Goal: Information Seeking & Learning: Learn about a topic

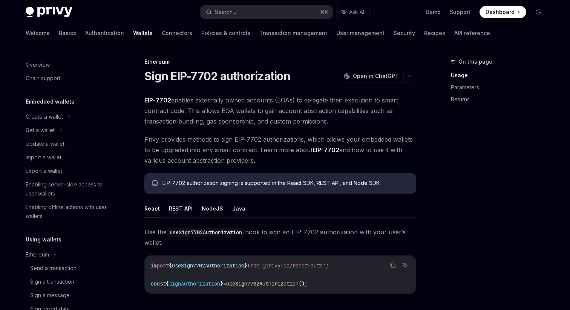
scroll to position [54, 0]
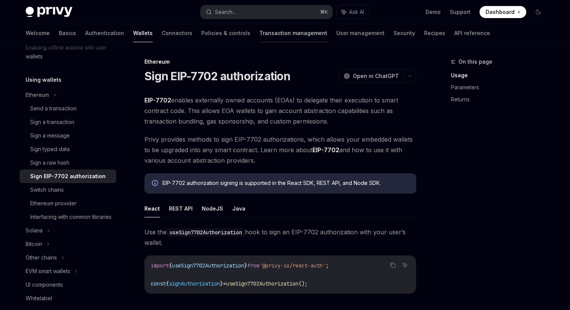
click at [268, 30] on link "Transaction management" at bounding box center [293, 33] width 68 height 18
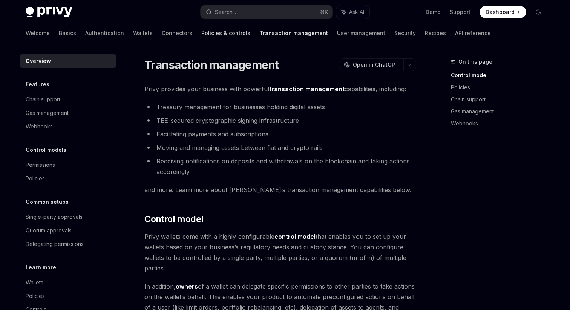
click at [205, 38] on link "Policies & controls" at bounding box center [225, 33] width 49 height 18
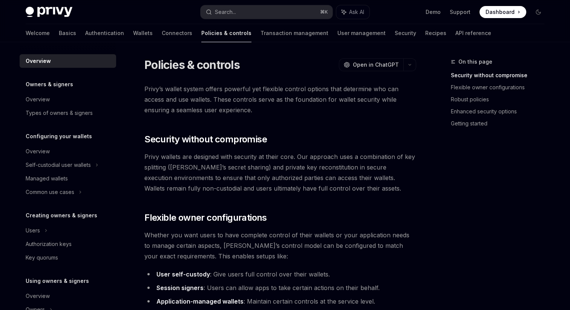
click at [261, 34] on link "Transaction management" at bounding box center [295, 33] width 68 height 18
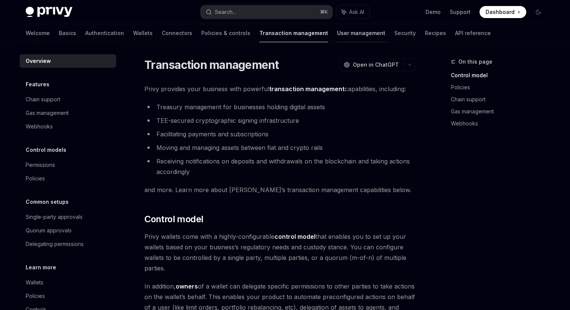
click at [337, 39] on link "User management" at bounding box center [361, 33] width 48 height 18
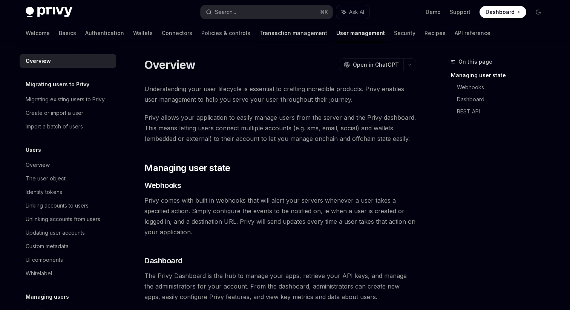
click at [267, 33] on link "Transaction management" at bounding box center [293, 33] width 68 height 18
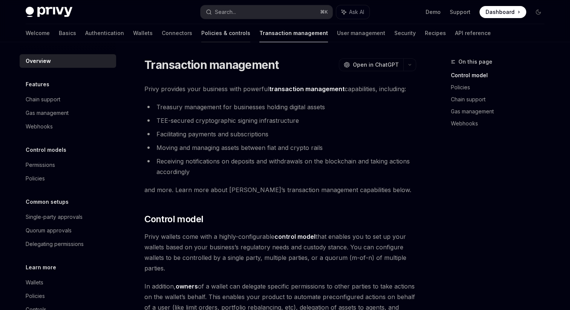
click at [201, 33] on link "Policies & controls" at bounding box center [225, 33] width 49 height 18
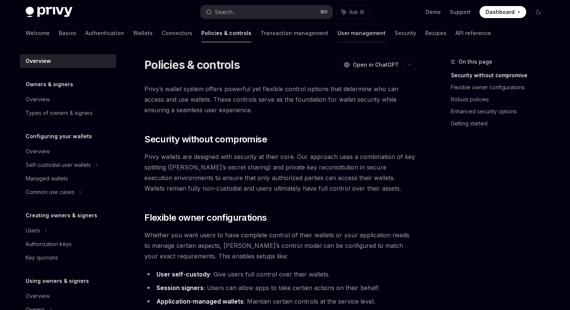
click at [338, 30] on link "User management" at bounding box center [362, 33] width 48 height 18
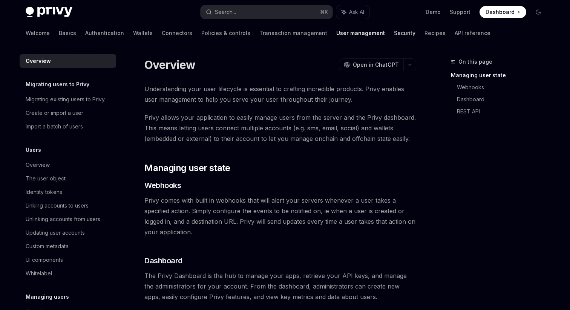
click at [394, 37] on link "Security" at bounding box center [404, 33] width 21 height 18
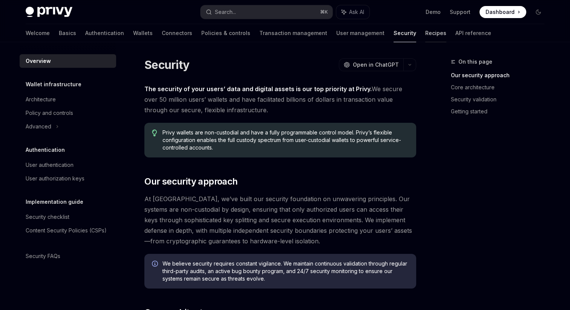
click at [425, 40] on link "Recipes" at bounding box center [435, 33] width 21 height 18
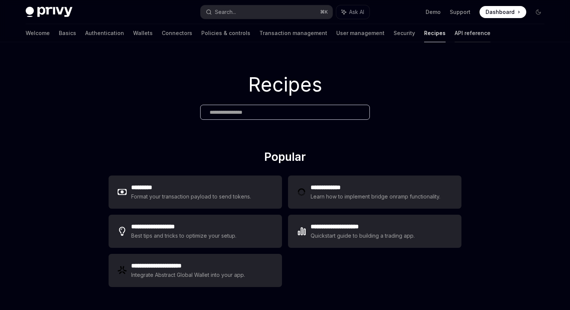
click at [455, 38] on link "API reference" at bounding box center [473, 33] width 36 height 18
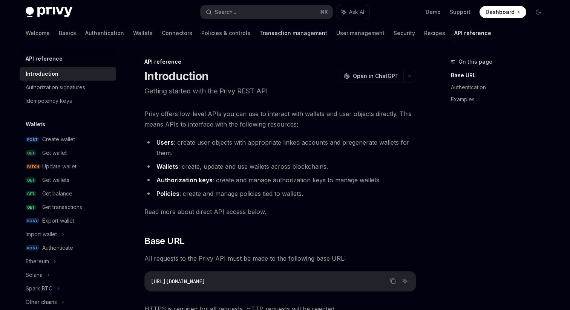
click at [259, 40] on link "Transaction management" at bounding box center [293, 33] width 68 height 18
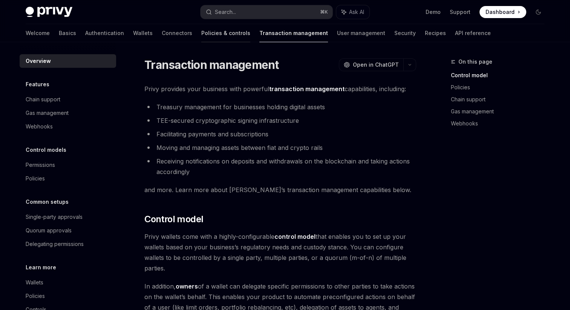
click at [201, 33] on link "Policies & controls" at bounding box center [225, 33] width 49 height 18
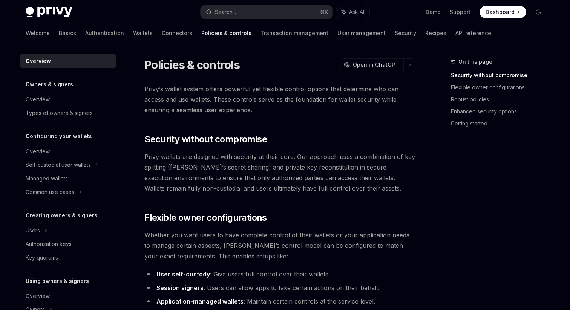
click at [117, 33] on div "Welcome Basics Authentication Wallets Connectors Policies & controls Transactio…" at bounding box center [259, 33] width 466 height 18
click at [162, 32] on link "Connectors" at bounding box center [177, 33] width 31 height 18
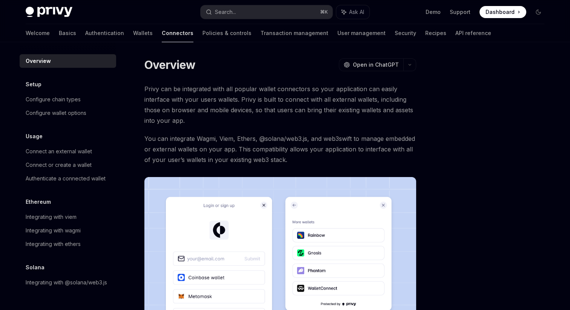
click at [162, 32] on link "Connectors" at bounding box center [178, 33] width 32 height 18
click at [133, 32] on link "Wallets" at bounding box center [143, 33] width 20 height 18
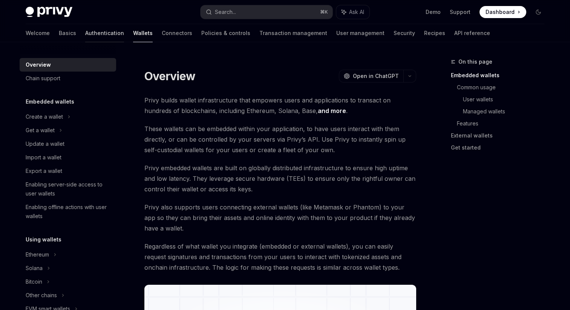
click at [85, 28] on link "Authentication" at bounding box center [104, 33] width 39 height 18
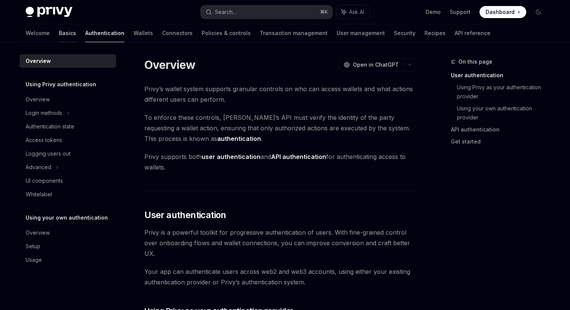
click at [59, 35] on link "Basics" at bounding box center [67, 33] width 17 height 18
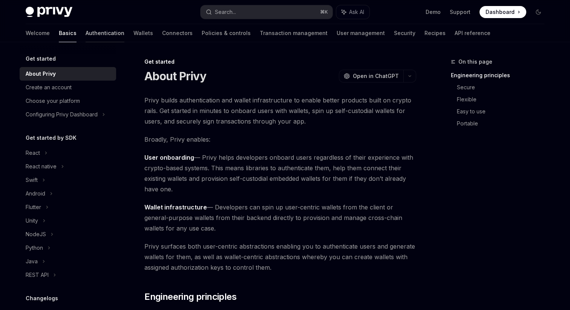
click at [86, 35] on link "Authentication" at bounding box center [105, 33] width 39 height 18
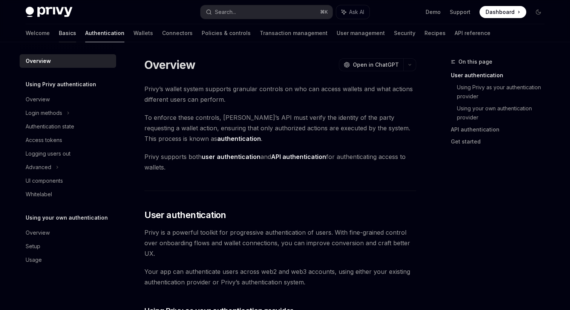
click at [59, 31] on link "Basics" at bounding box center [67, 33] width 17 height 18
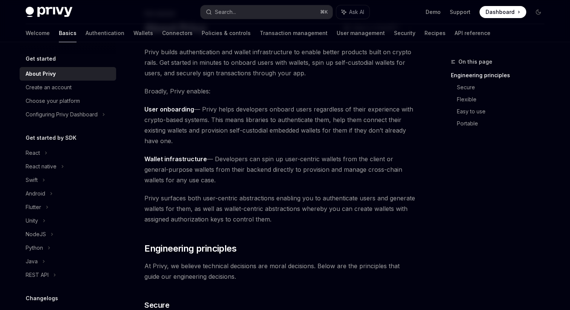
scroll to position [52, 0]
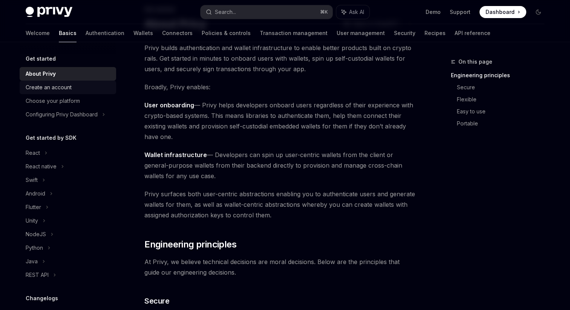
click at [58, 83] on div "Create an account" at bounding box center [49, 87] width 46 height 9
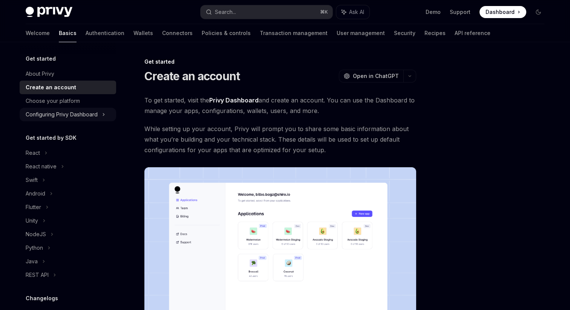
click at [63, 112] on div "Configuring Privy Dashboard" at bounding box center [62, 114] width 72 height 9
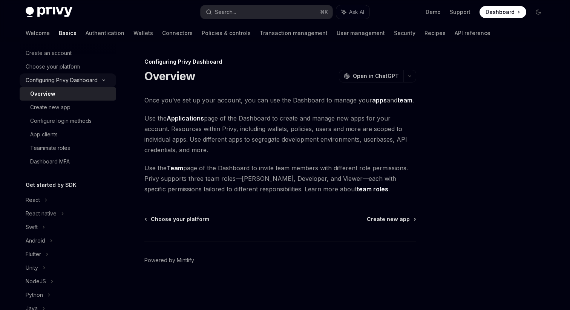
scroll to position [45, 0]
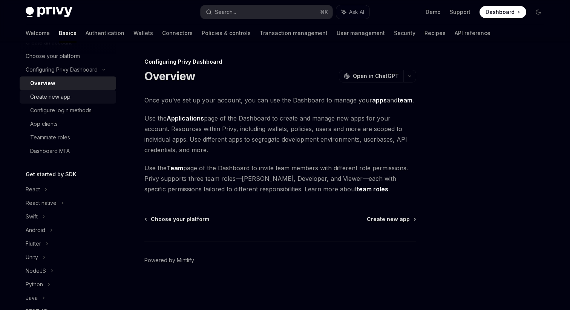
click at [68, 101] on link "Create new app" at bounding box center [68, 97] width 97 height 14
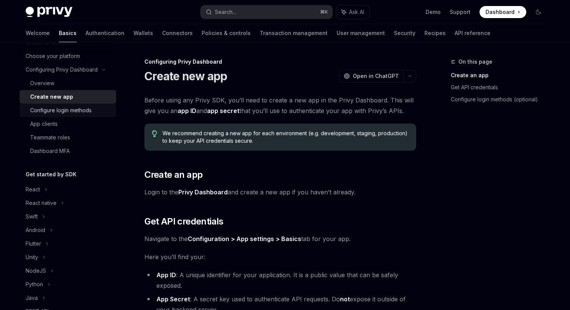
click at [71, 109] on div "Configure login methods" at bounding box center [60, 110] width 61 height 9
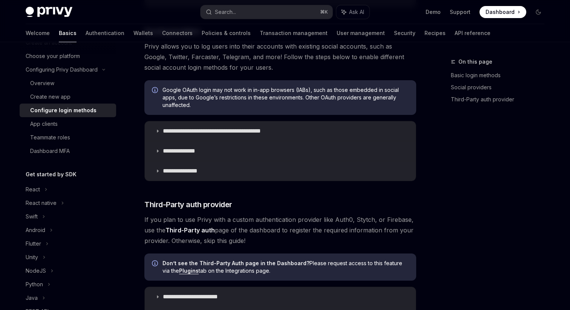
scroll to position [265, 0]
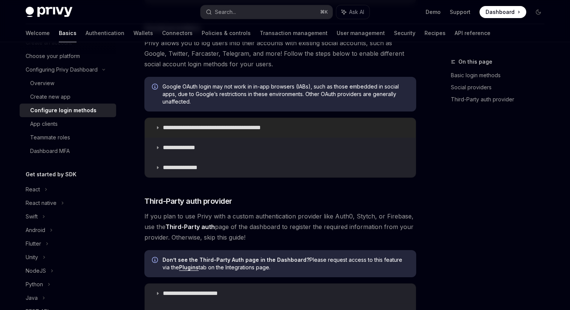
click at [196, 129] on p "**********" at bounding box center [225, 128] width 124 height 8
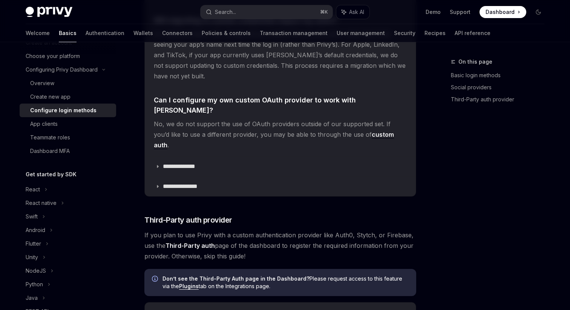
scroll to position [1673, 0]
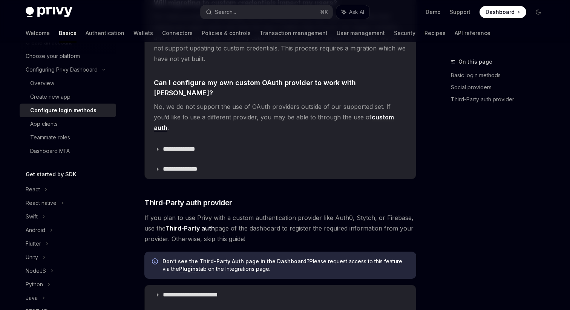
click at [201, 139] on details "**********" at bounding box center [280, 149] width 271 height 20
click at [200, 140] on summary "**********" at bounding box center [280, 150] width 271 height 20
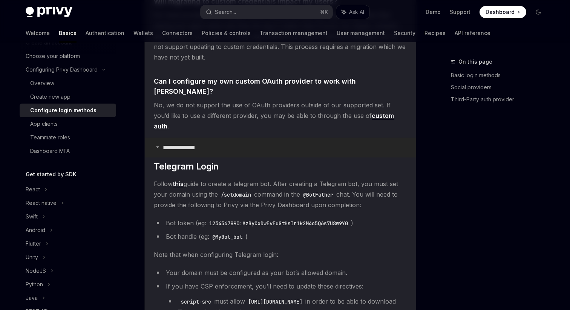
scroll to position [1672, 0]
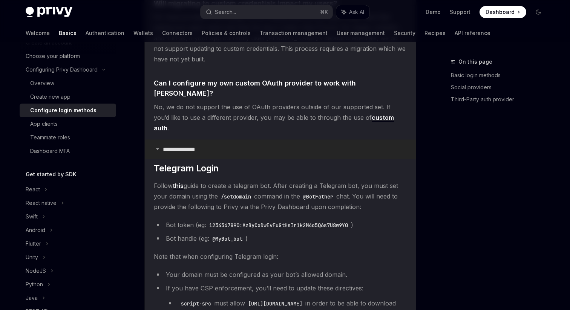
click at [200, 140] on summary "**********" at bounding box center [280, 150] width 271 height 20
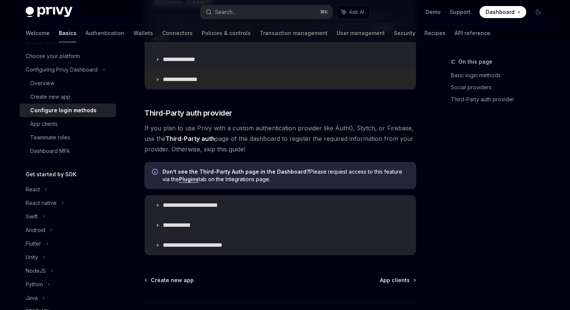
scroll to position [1767, 0]
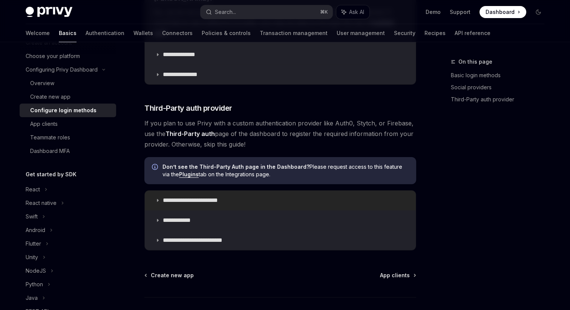
click at [187, 197] on p "**********" at bounding box center [197, 201] width 69 height 8
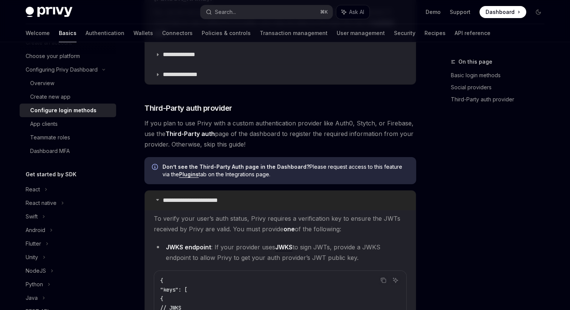
click at [187, 197] on p "**********" at bounding box center [197, 201] width 69 height 8
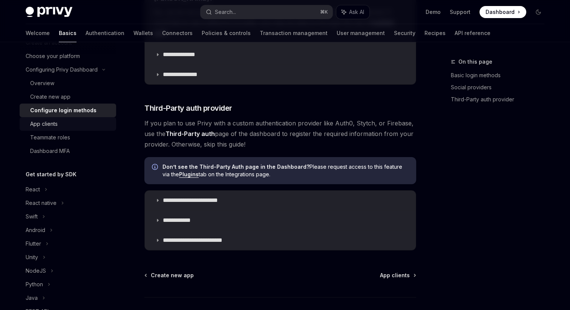
click at [35, 130] on link "App clients" at bounding box center [68, 124] width 97 height 14
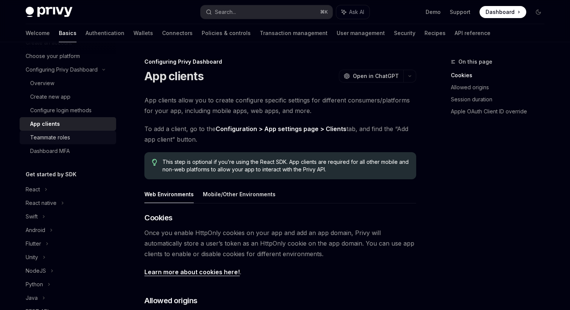
click at [45, 137] on div "Teammate roles" at bounding box center [50, 137] width 40 height 9
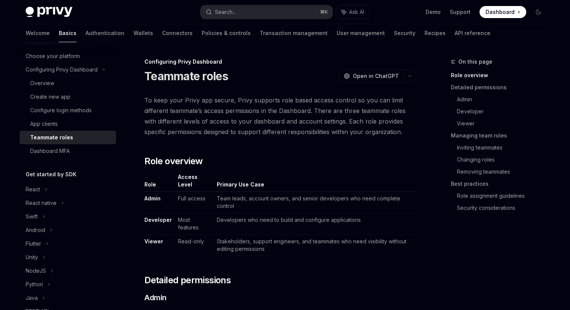
click at [45, 137] on div "Teammate roles" at bounding box center [51, 137] width 43 height 9
click at [44, 136] on div "Teammate roles" at bounding box center [51, 137] width 43 height 9
click at [48, 134] on div "Teammate roles" at bounding box center [51, 137] width 43 height 9
click at [150, 184] on th "Role" at bounding box center [159, 182] width 31 height 18
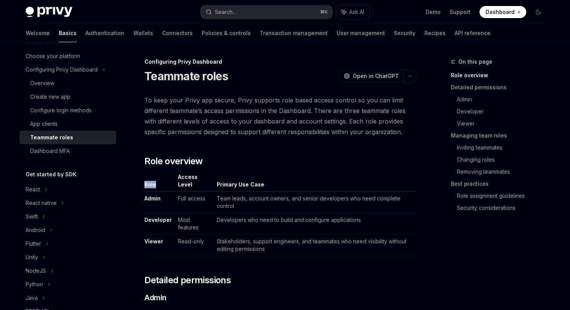
click at [153, 198] on strong "Admin" at bounding box center [152, 198] width 16 height 6
click at [179, 181] on th "Access Level" at bounding box center [194, 182] width 38 height 18
click at [180, 178] on th "Access Level" at bounding box center [194, 182] width 38 height 18
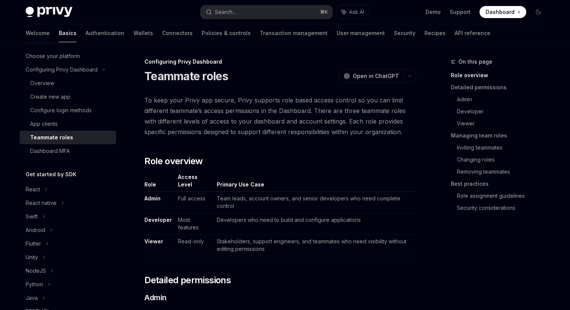
click at [180, 178] on th "Access Level" at bounding box center [194, 182] width 38 height 18
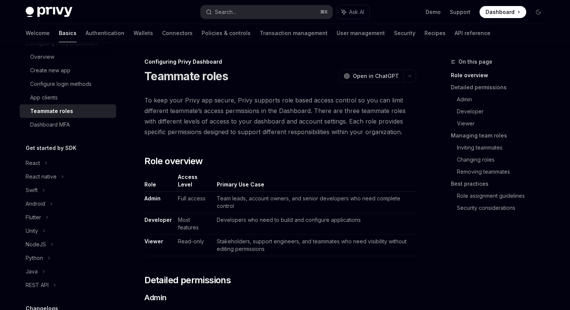
scroll to position [74, 0]
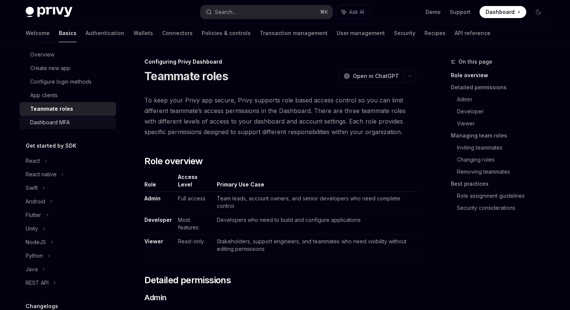
click at [51, 120] on div "Dashboard MFA" at bounding box center [50, 122] width 40 height 9
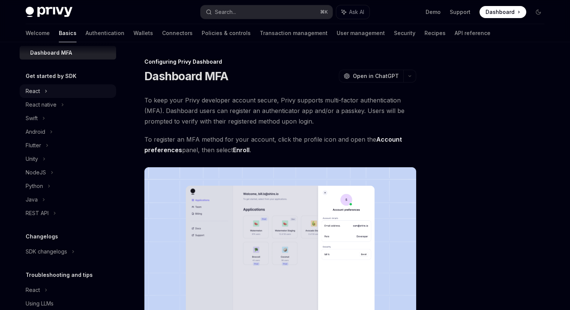
scroll to position [172, 0]
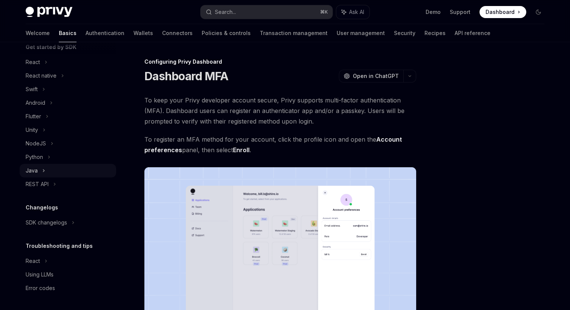
click at [46, 170] on div "Java" at bounding box center [68, 171] width 97 height 14
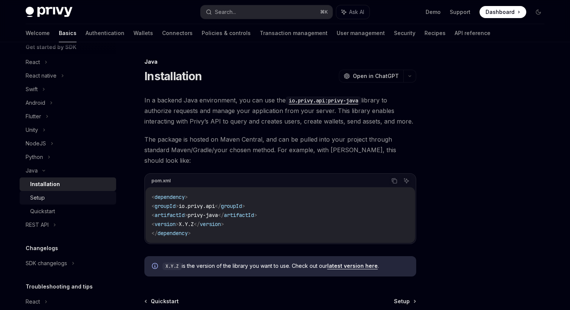
click at [44, 197] on div "Setup" at bounding box center [37, 197] width 15 height 9
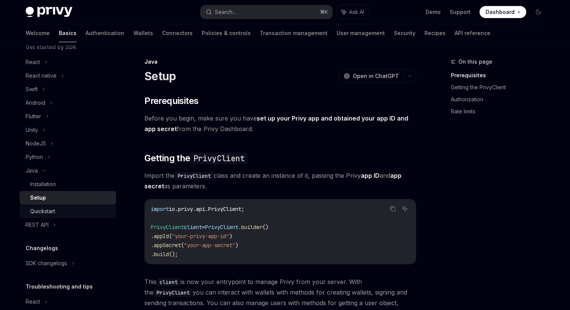
click at [40, 209] on div "Quickstart" at bounding box center [42, 211] width 25 height 9
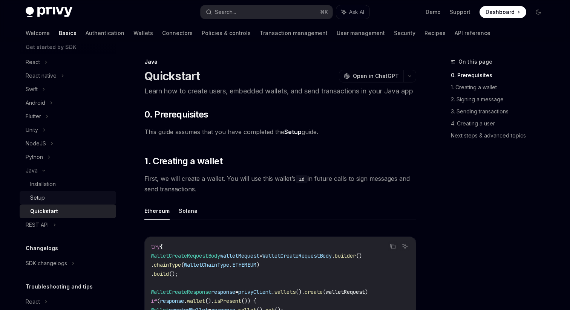
click at [51, 204] on link "Setup" at bounding box center [68, 198] width 97 height 14
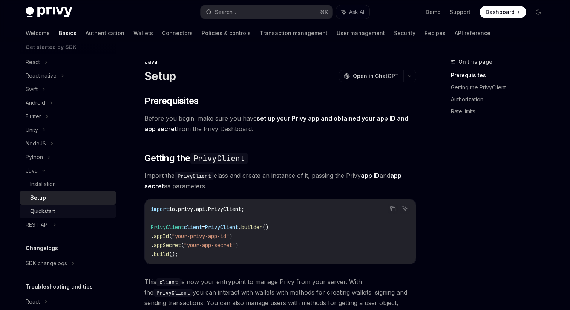
click at [77, 211] on div "Quickstart" at bounding box center [70, 211] width 81 height 9
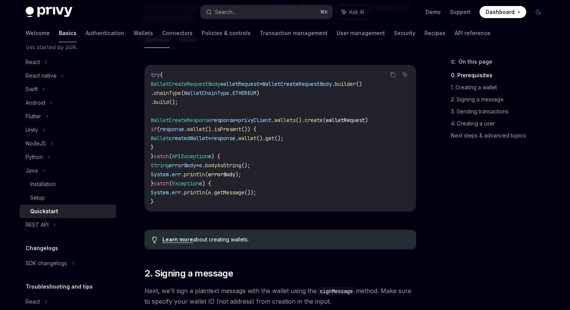
scroll to position [262, 0]
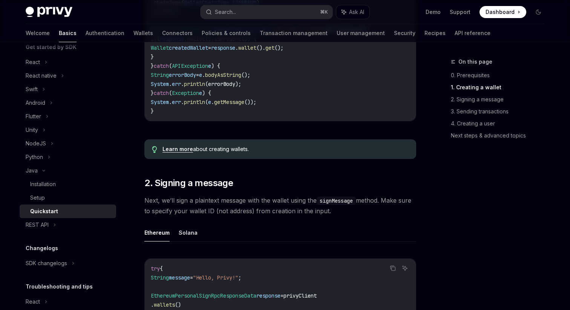
click at [176, 216] on span "Next, we’ll sign a plaintext message with the wallet using the signMessage meth…" at bounding box center [280, 205] width 272 height 21
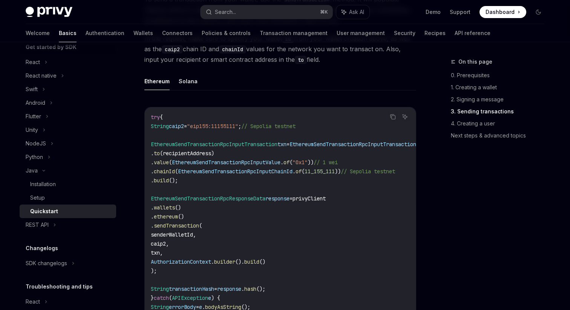
scroll to position [872, 0]
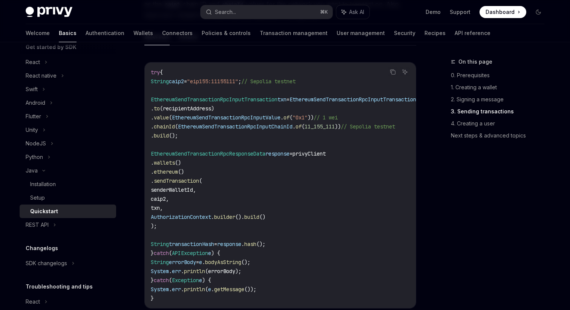
click at [163, 212] on span "txn," at bounding box center [157, 208] width 12 height 7
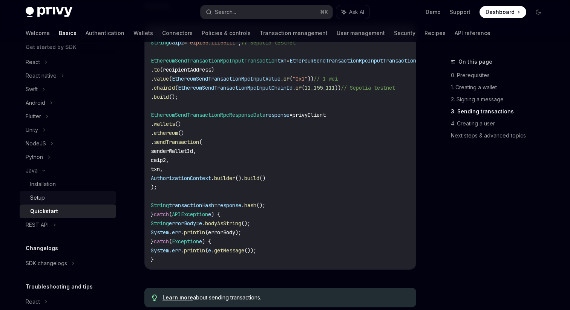
scroll to position [213, 0]
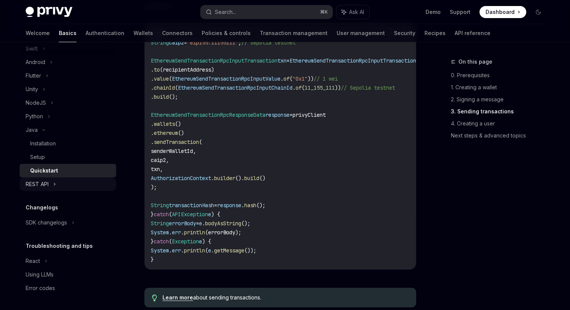
click at [46, 183] on div "REST API" at bounding box center [37, 184] width 23 height 9
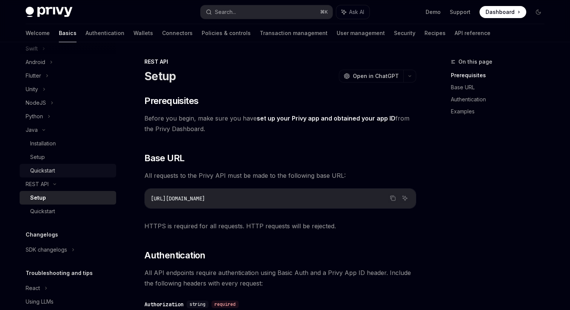
scroll to position [240, 0]
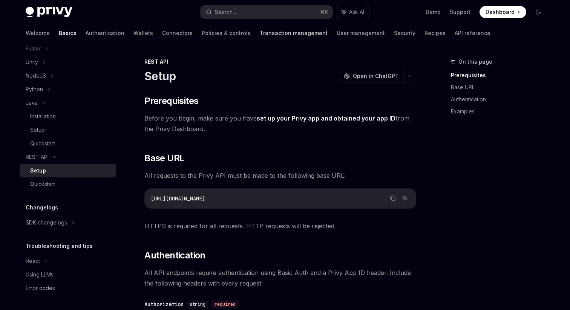
click at [260, 33] on link "Transaction management" at bounding box center [294, 33] width 68 height 18
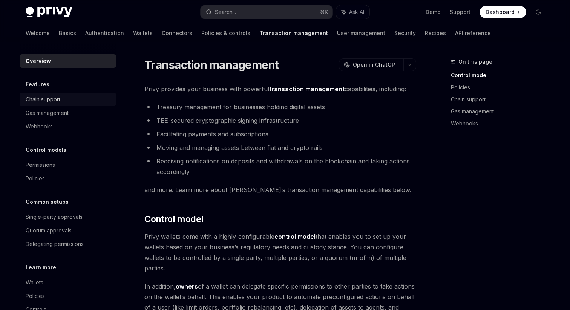
click at [32, 100] on div "Chain support" at bounding box center [43, 99] width 35 height 9
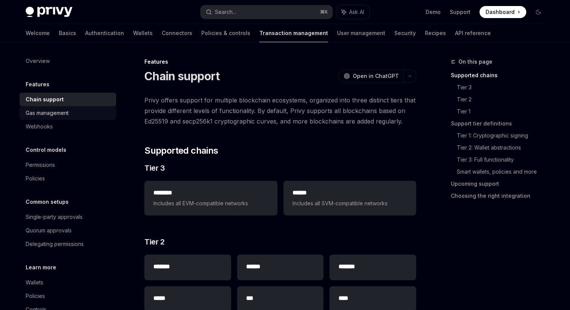
click at [38, 110] on div "Gas management" at bounding box center [47, 113] width 43 height 9
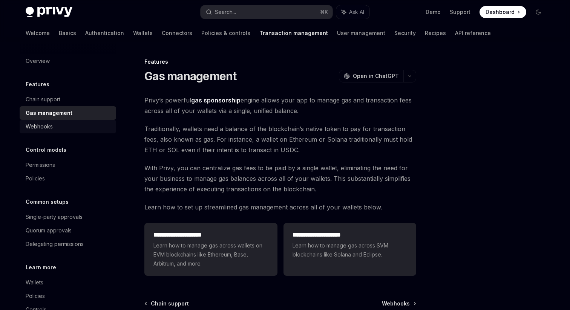
click at [38, 122] on div "Webhooks" at bounding box center [39, 126] width 27 height 9
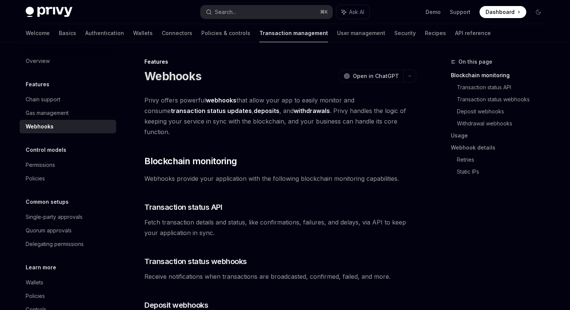
click at [38, 122] on div "Webhooks" at bounding box center [40, 126] width 28 height 9
click at [44, 165] on div "Permissions" at bounding box center [40, 165] width 29 height 9
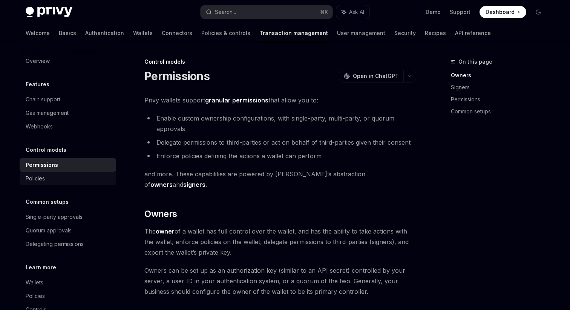
click at [38, 179] on div "Policies" at bounding box center [35, 178] width 19 height 9
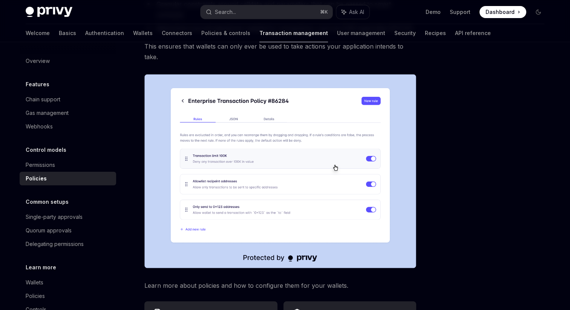
scroll to position [248, 0]
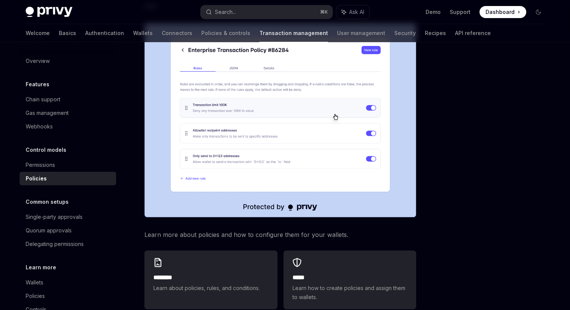
click at [176, 133] on img at bounding box center [280, 120] width 272 height 194
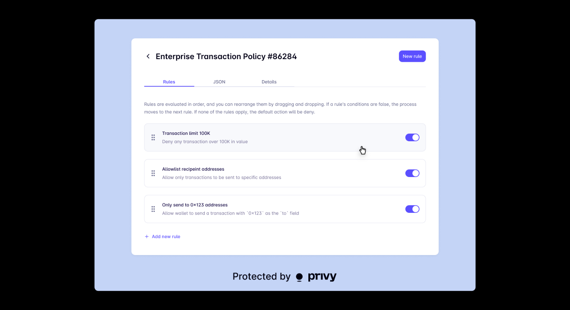
click at [82, 103] on div at bounding box center [285, 155] width 570 height 310
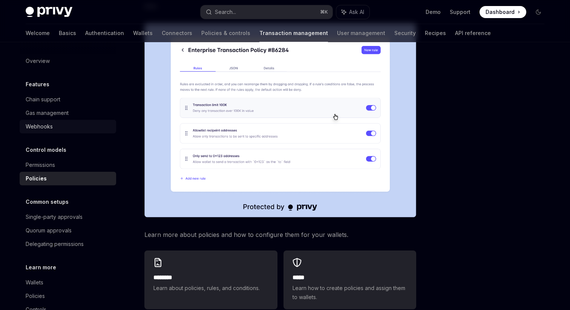
scroll to position [21, 0]
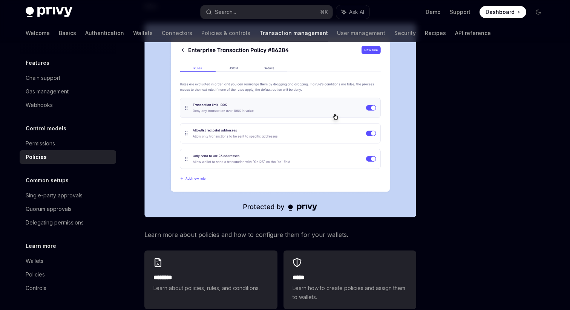
click at [29, 161] on div "Policies" at bounding box center [36, 157] width 21 height 9
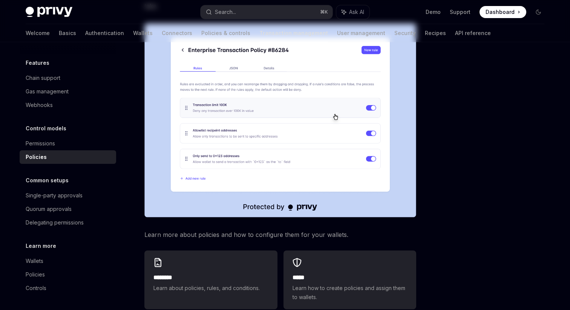
scroll to position [0, 0]
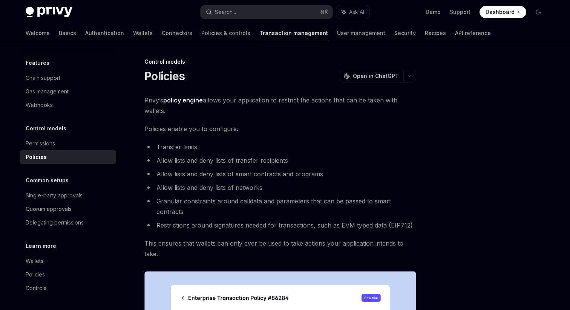
click at [25, 175] on div "Overview Features Chain support Gas management Webhooks Control models Permissi…" at bounding box center [68, 164] width 97 height 262
click at [25, 186] on div "Common setups Single-party approvals Quorum approvals Delegating permissions" at bounding box center [68, 203] width 97 height 54
click at [31, 191] on div "Single-party approvals" at bounding box center [54, 195] width 57 height 9
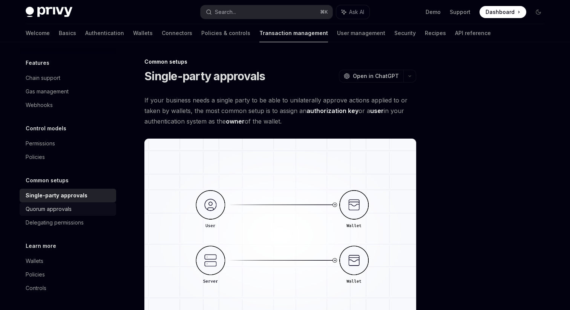
click at [35, 212] on div "Quorum approvals" at bounding box center [49, 209] width 46 height 9
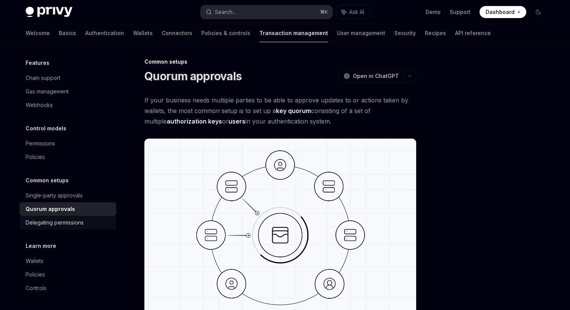
click at [38, 227] on div "Delegating permissions" at bounding box center [55, 222] width 58 height 9
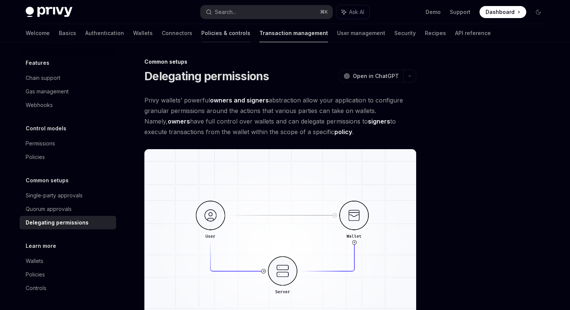
click at [201, 31] on link "Policies & controls" at bounding box center [225, 33] width 49 height 18
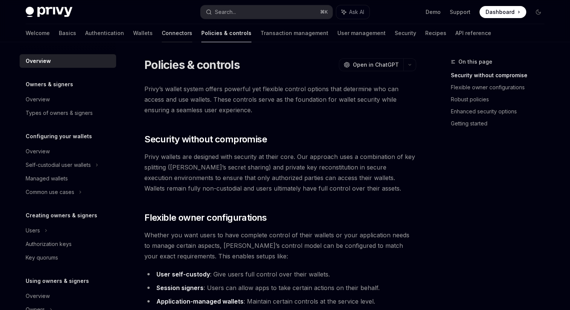
click at [162, 34] on link "Connectors" at bounding box center [177, 33] width 31 height 18
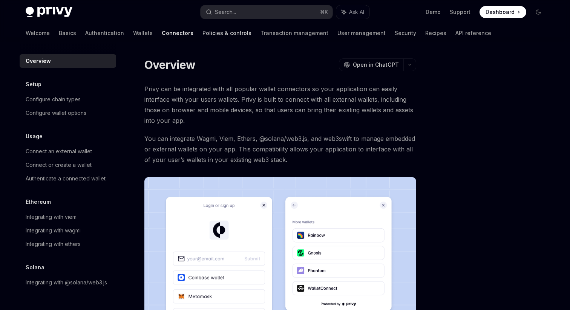
click at [203, 39] on link "Policies & controls" at bounding box center [227, 33] width 49 height 18
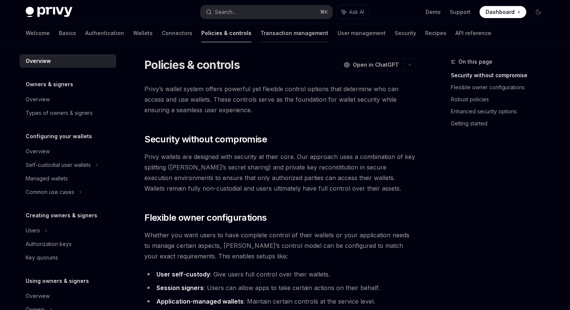
click at [264, 33] on link "Transaction management" at bounding box center [295, 33] width 68 height 18
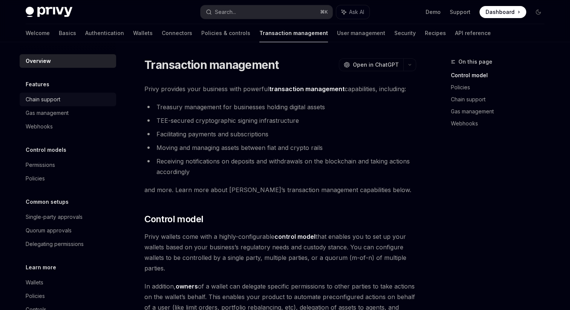
click at [58, 104] on link "Chain support" at bounding box center [68, 100] width 97 height 14
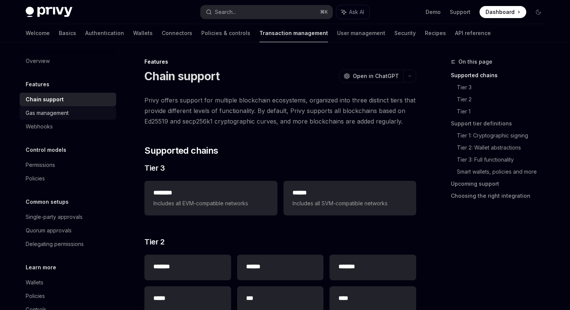
click at [53, 112] on div "Gas management" at bounding box center [47, 113] width 43 height 9
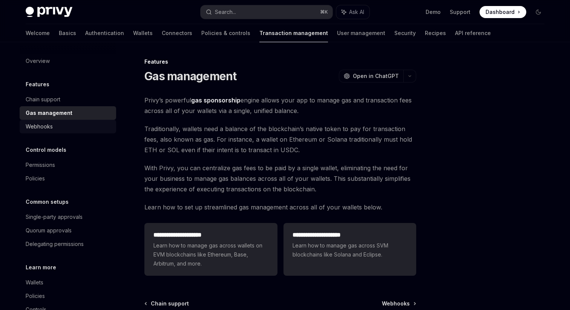
click at [51, 126] on div "Webhooks" at bounding box center [39, 126] width 27 height 9
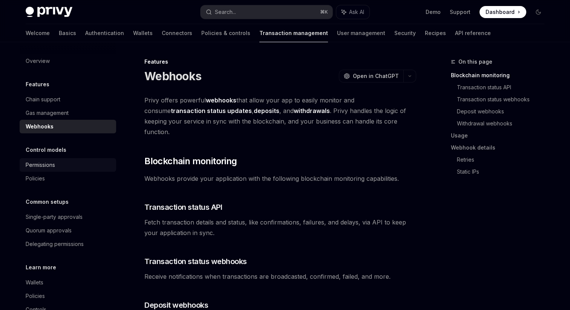
click at [43, 164] on div "Permissions" at bounding box center [40, 165] width 29 height 9
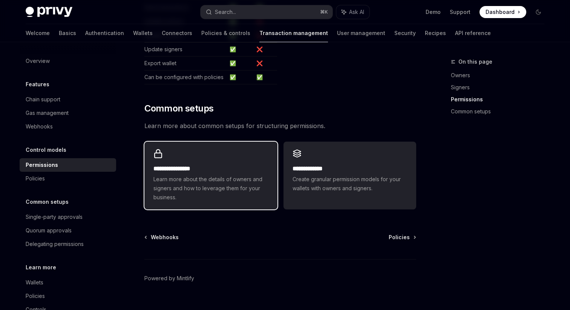
scroll to position [525, 0]
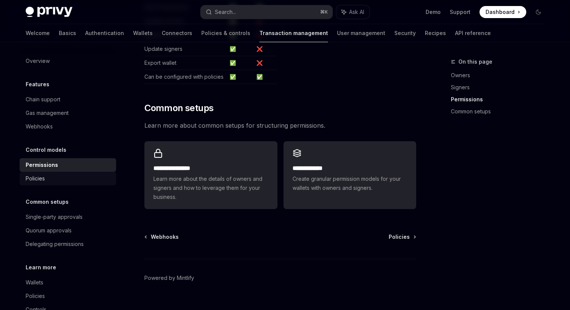
click at [61, 180] on div "Policies" at bounding box center [69, 178] width 86 height 9
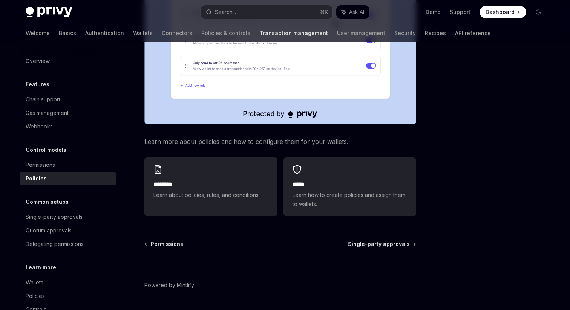
scroll to position [21, 0]
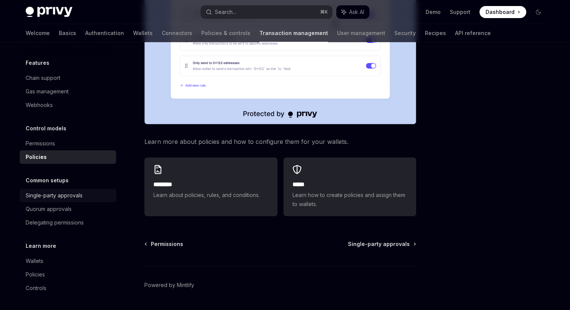
click at [81, 198] on div "Single-party approvals" at bounding box center [54, 195] width 57 height 9
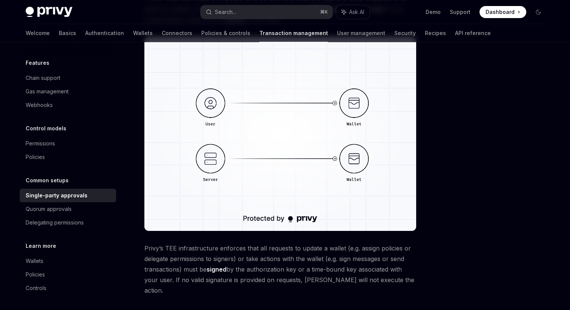
scroll to position [189, 0]
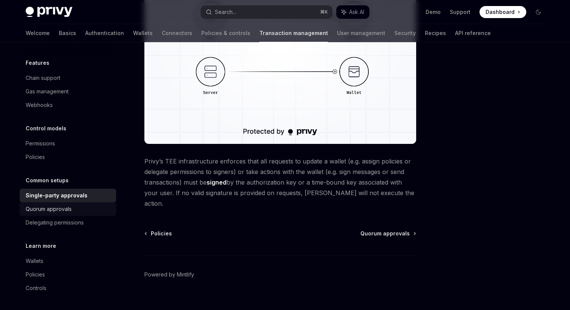
click at [70, 212] on div "Quorum approvals" at bounding box center [49, 209] width 46 height 9
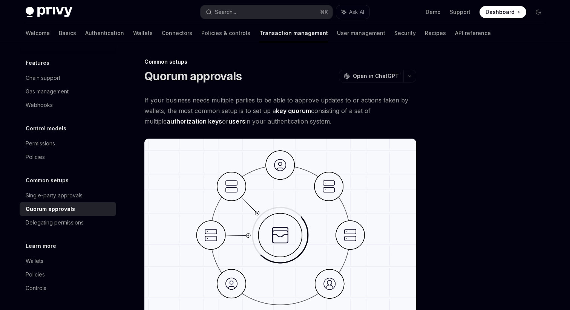
click at [75, 6] on div "Privy Docs home page Search... ⌘ K Ask AI Demo Support Dashboard Dashboard Sear…" at bounding box center [285, 12] width 519 height 24
click at [64, 12] on img at bounding box center [49, 12] width 47 height 11
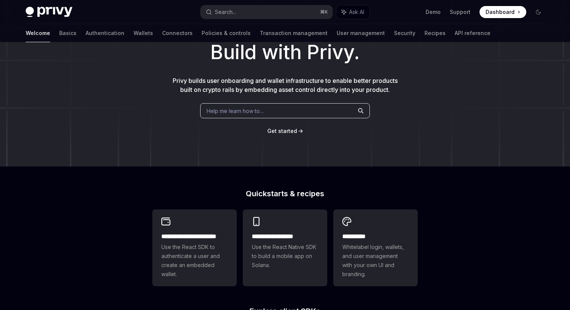
scroll to position [49, 0]
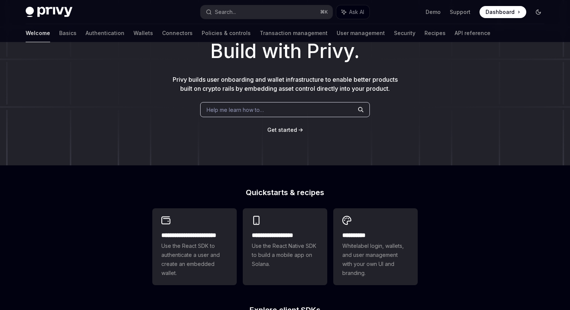
click at [538, 14] on icon "Toggle dark mode" at bounding box center [539, 12] width 6 height 6
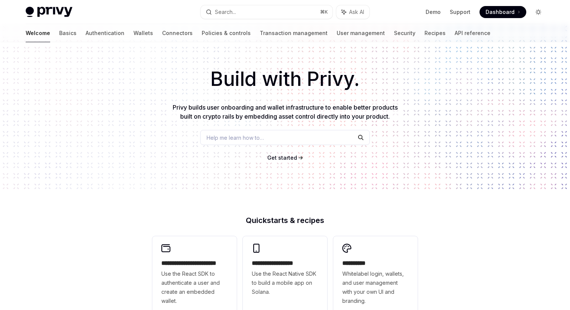
scroll to position [0, 0]
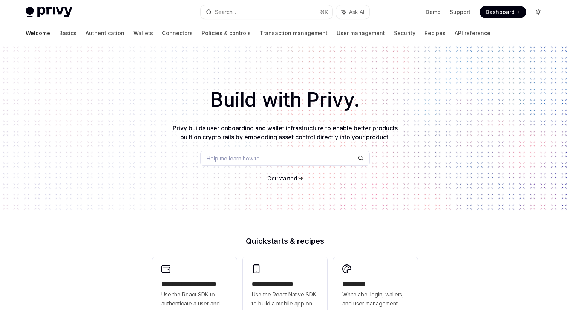
click at [539, 14] on icon "Toggle dark mode" at bounding box center [539, 14] width 0 height 0
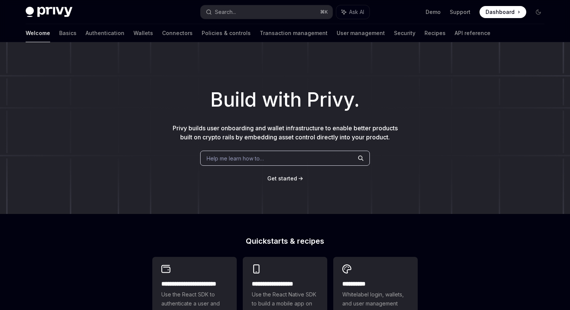
click at [302, 161] on div "Help me learn how to…" at bounding box center [285, 158] width 170 height 15
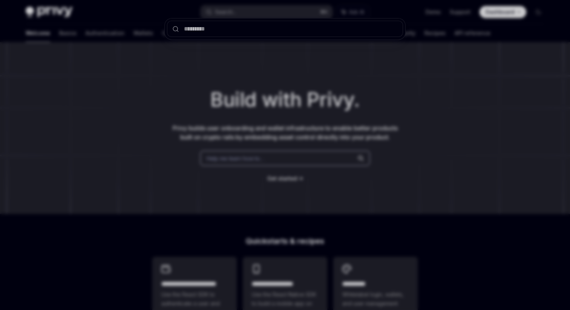
click at [301, 196] on div at bounding box center [285, 155] width 570 height 310
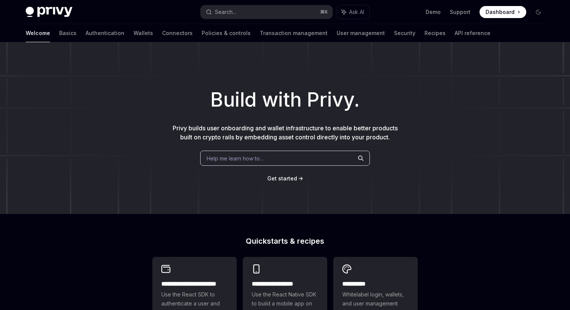
click at [312, 157] on div "Help me learn how to…" at bounding box center [285, 158] width 170 height 15
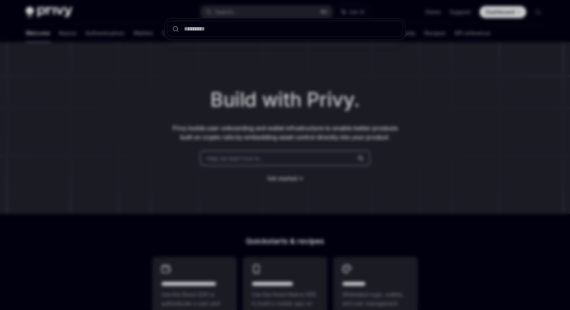
click at [314, 184] on div at bounding box center [285, 155] width 570 height 310
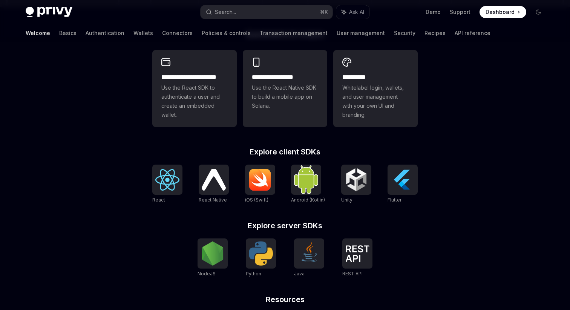
scroll to position [217, 0]
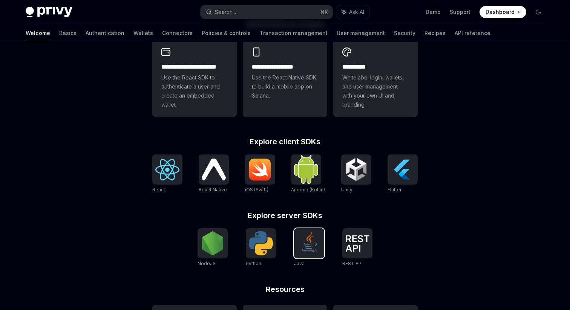
click at [295, 250] on div at bounding box center [309, 244] width 30 height 30
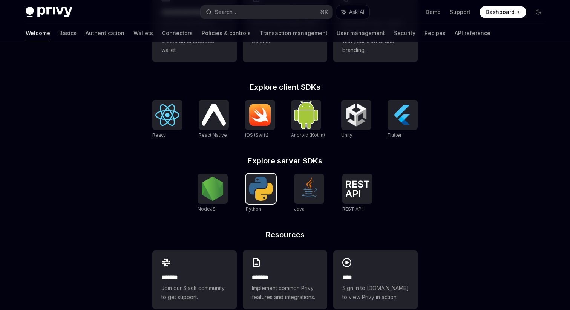
scroll to position [277, 0]
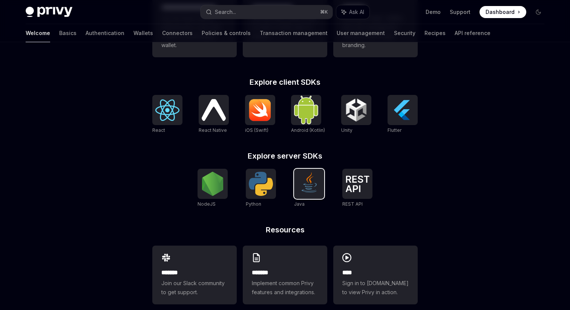
click at [309, 188] on img at bounding box center [309, 184] width 24 height 24
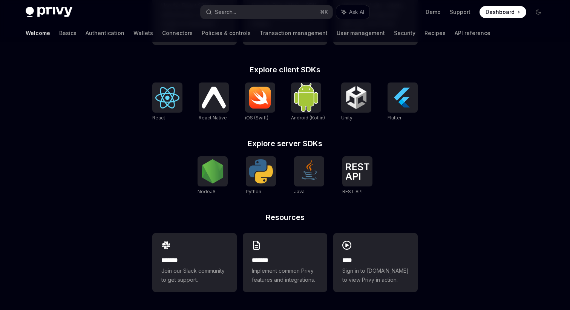
click at [376, 38] on div "Welcome Basics Authentication Wallets Connectors Policies & controls Transactio…" at bounding box center [258, 33] width 465 height 18
click at [425, 31] on link "Recipes" at bounding box center [435, 33] width 21 height 18
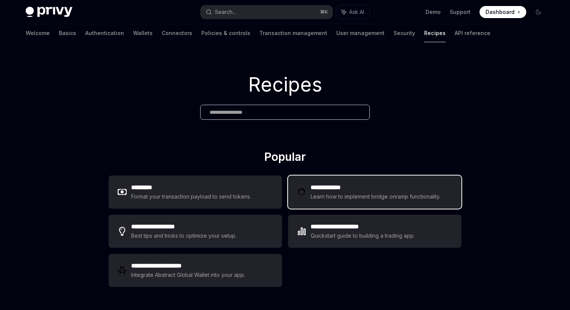
click at [319, 187] on h2 "**********" at bounding box center [377, 187] width 132 height 9
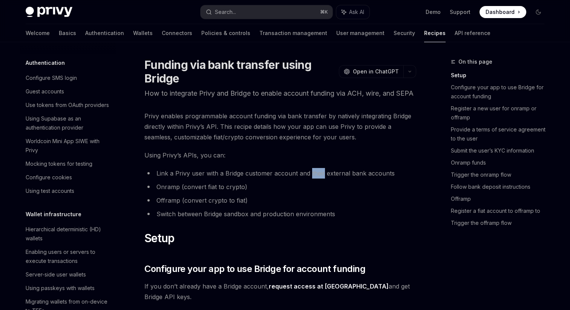
click at [319, 179] on li "Link a Privy user with a Bridge customer account and their external bank accoun…" at bounding box center [280, 173] width 272 height 11
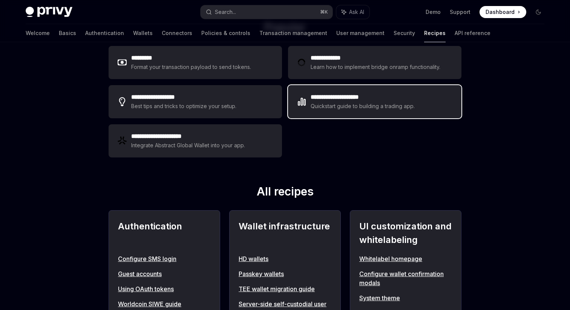
scroll to position [138, 0]
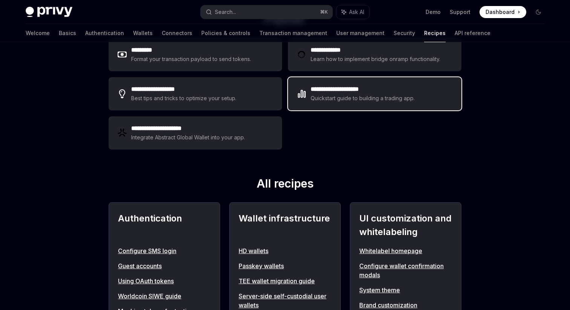
click at [301, 235] on h2 "Wallet infrastructure" at bounding box center [285, 225] width 93 height 27
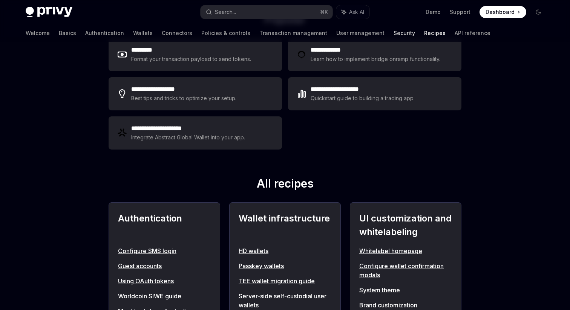
click at [394, 37] on link "Security" at bounding box center [404, 33] width 21 height 18
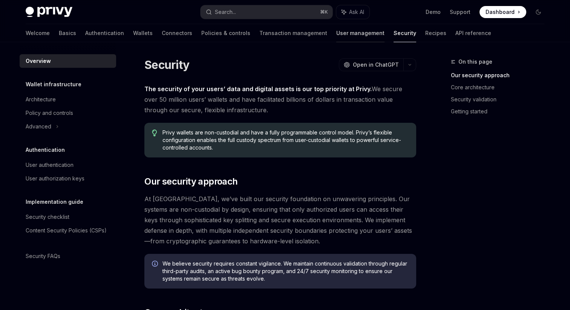
click at [336, 37] on link "User management" at bounding box center [360, 33] width 48 height 18
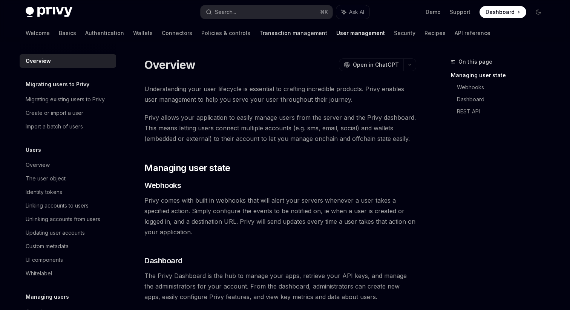
click at [259, 27] on link "Transaction management" at bounding box center [293, 33] width 68 height 18
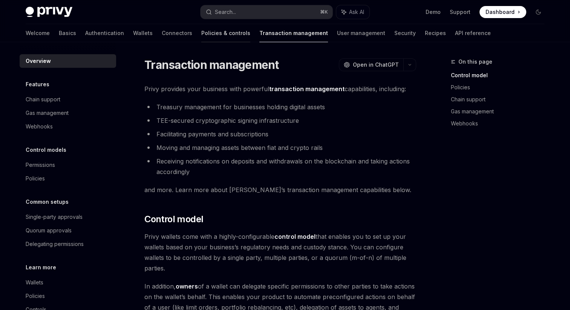
click at [209, 36] on link "Policies & controls" at bounding box center [225, 33] width 49 height 18
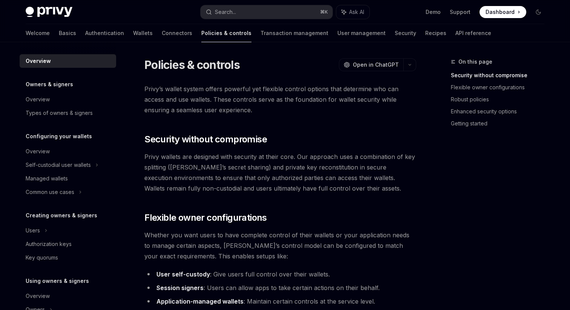
click at [19, 27] on div "Welcome Basics Authentication Wallets Connectors Policies & controls Transactio…" at bounding box center [285, 33] width 555 height 18
click at [59, 28] on link "Basics" at bounding box center [67, 33] width 17 height 18
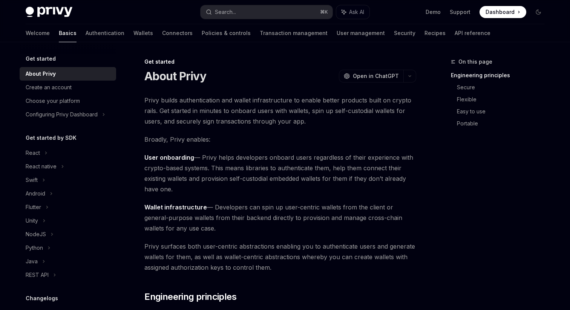
click at [44, 6] on div "Privy Docs home page Search... ⌘ K Ask AI Demo Support Dashboard Dashboard Sear…" at bounding box center [285, 12] width 519 height 24
click at [46, 7] on img at bounding box center [49, 12] width 47 height 11
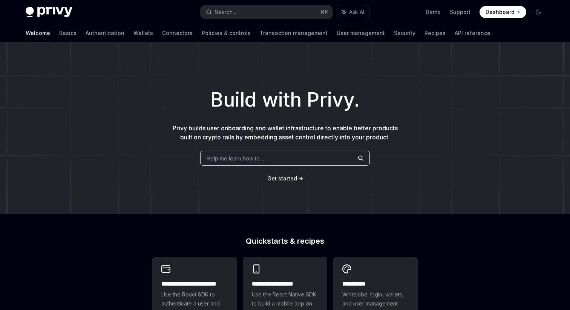
click at [47, 7] on img at bounding box center [49, 12] width 47 height 11
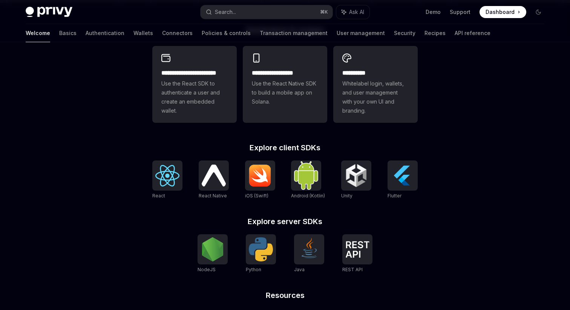
scroll to position [212, 0]
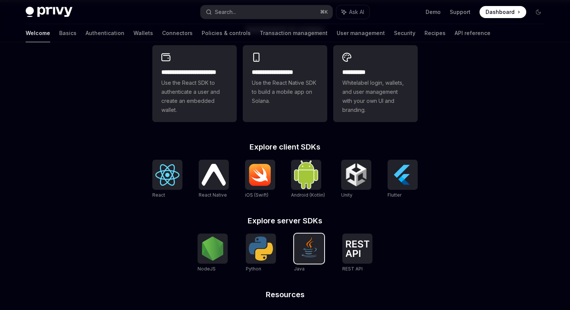
click at [306, 245] on img at bounding box center [309, 249] width 24 height 24
click at [256, 248] on img at bounding box center [261, 249] width 24 height 24
click at [209, 251] on img at bounding box center [213, 249] width 24 height 24
click at [354, 258] on div at bounding box center [357, 249] width 30 height 30
click at [166, 175] on img at bounding box center [167, 174] width 24 height 21
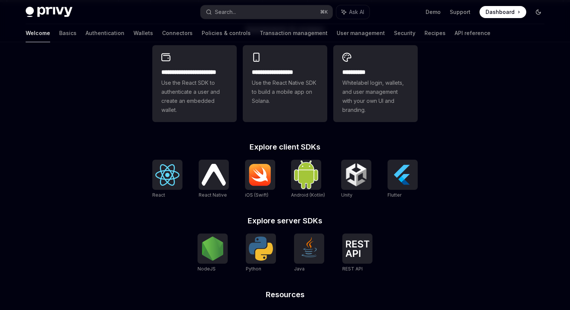
click at [540, 13] on icon "Toggle dark mode" at bounding box center [538, 12] width 5 height 5
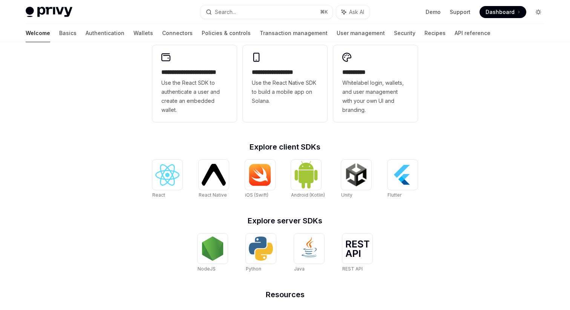
click at [540, 14] on icon "Toggle dark mode" at bounding box center [539, 12] width 6 height 6
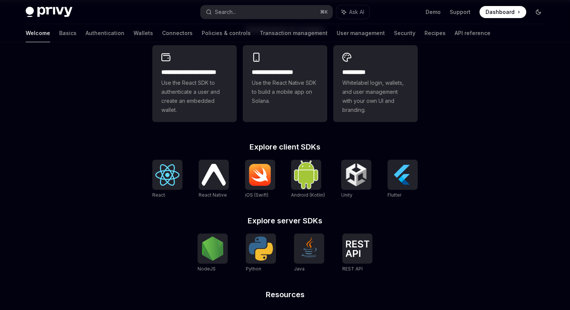
click at [542, 11] on button "Toggle dark mode" at bounding box center [538, 12] width 12 height 12
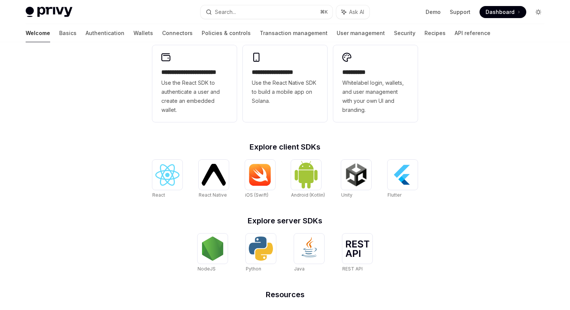
click at [543, 12] on button "Toggle dark mode" at bounding box center [538, 12] width 12 height 12
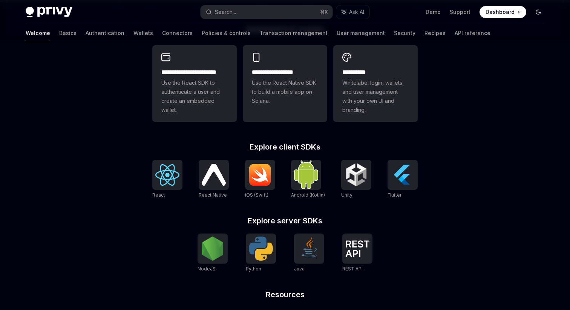
click at [543, 12] on button "Toggle dark mode" at bounding box center [538, 12] width 12 height 12
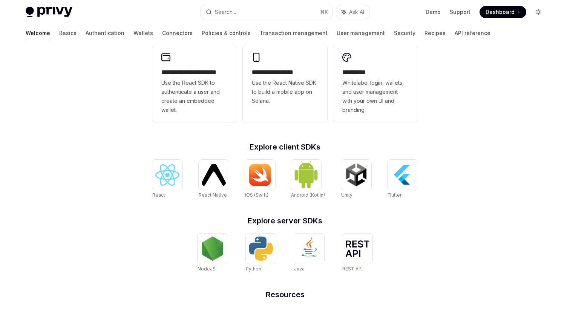
click at [543, 13] on button "Toggle dark mode" at bounding box center [538, 12] width 12 height 12
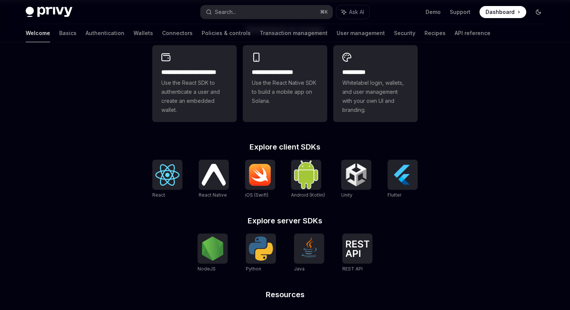
click at [543, 13] on button "Toggle dark mode" at bounding box center [538, 12] width 12 height 12
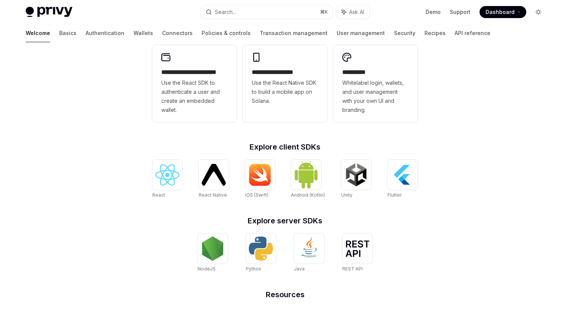
click at [543, 13] on button "Toggle dark mode" at bounding box center [538, 12] width 12 height 12
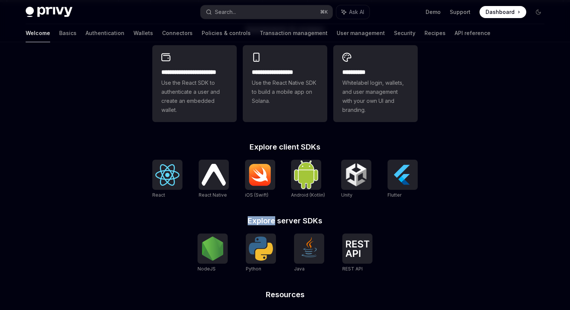
drag, startPoint x: 249, startPoint y: 218, endPoint x: 283, endPoint y: 218, distance: 34.7
click at [282, 218] on h2 "Explore server SDKs" at bounding box center [284, 221] width 265 height 8
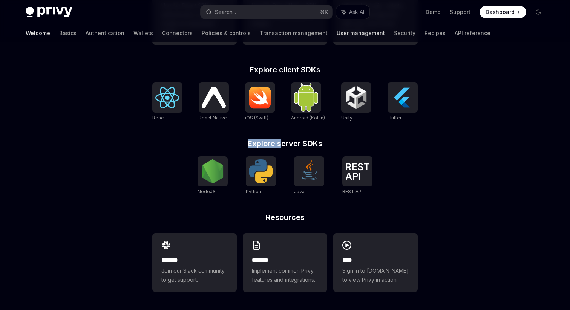
click at [337, 32] on link "User management" at bounding box center [361, 33] width 48 height 18
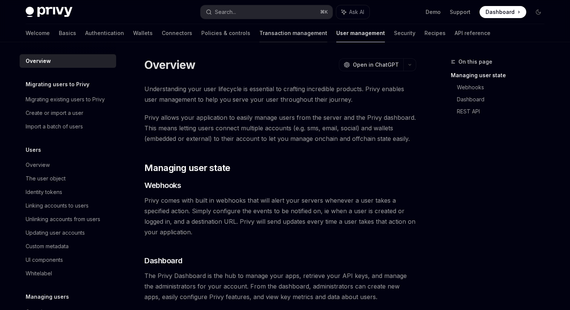
click at [259, 29] on link "Transaction management" at bounding box center [293, 33] width 68 height 18
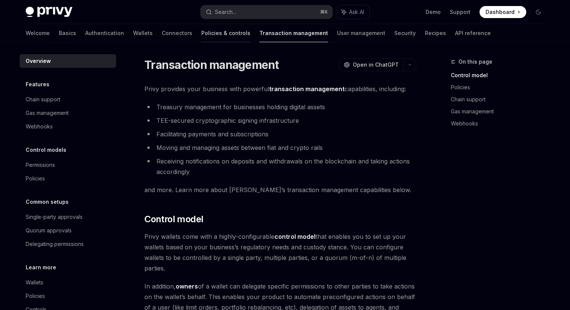
click at [201, 32] on link "Policies & controls" at bounding box center [225, 33] width 49 height 18
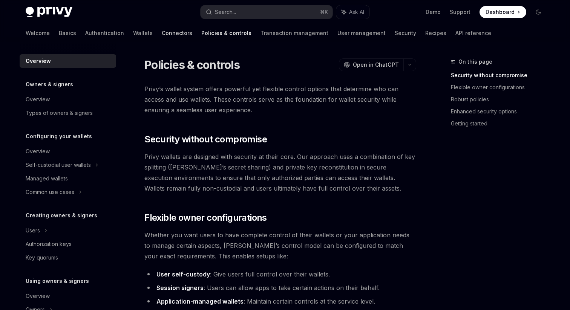
click at [162, 33] on link "Connectors" at bounding box center [177, 33] width 31 height 18
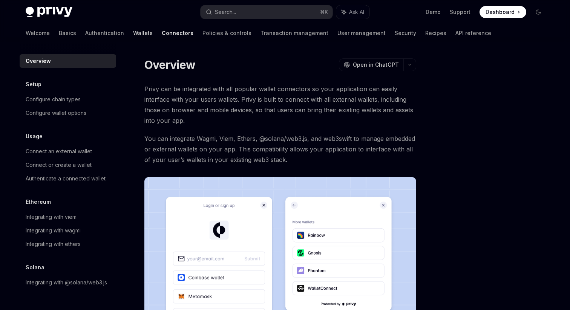
click at [133, 37] on link "Wallets" at bounding box center [143, 33] width 20 height 18
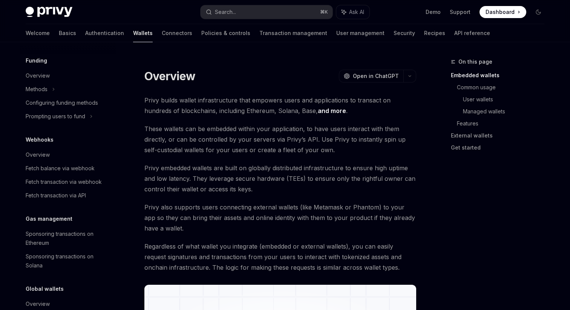
scroll to position [342, 0]
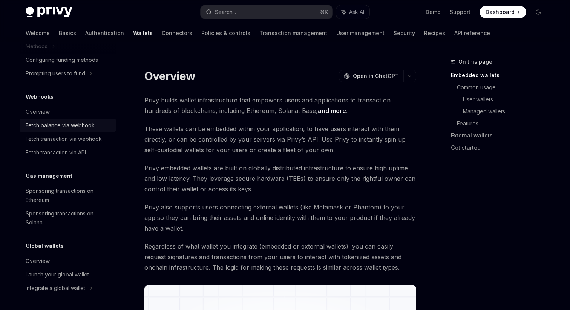
click at [75, 122] on div "Fetch balance via webhook" at bounding box center [60, 125] width 69 height 9
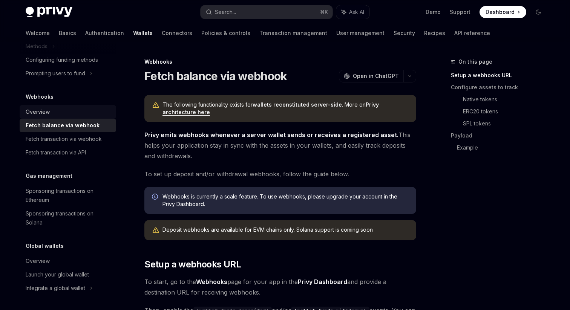
click at [75, 109] on div "Overview" at bounding box center [69, 111] width 86 height 9
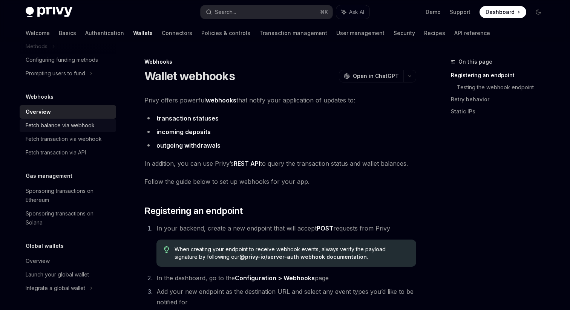
click at [76, 123] on div "Fetch balance via webhook" at bounding box center [60, 125] width 69 height 9
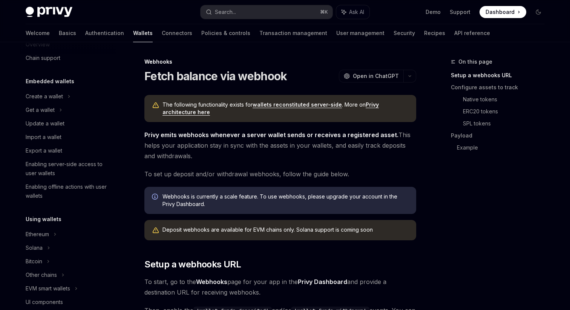
scroll to position [15, 0]
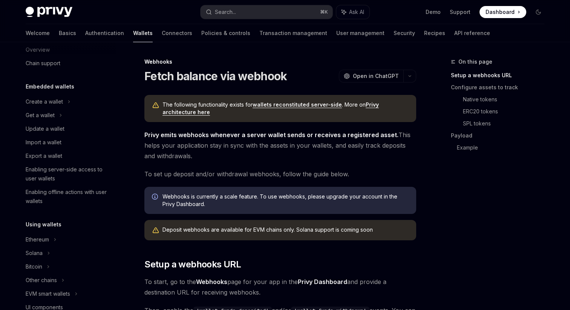
click at [76, 123] on link "Update a wallet" at bounding box center [68, 129] width 97 height 14
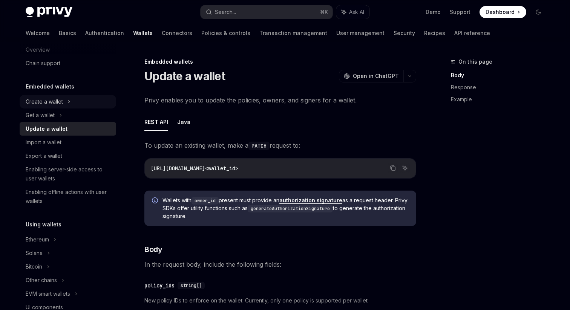
click at [90, 102] on div "Create a wallet" at bounding box center [68, 102] width 97 height 14
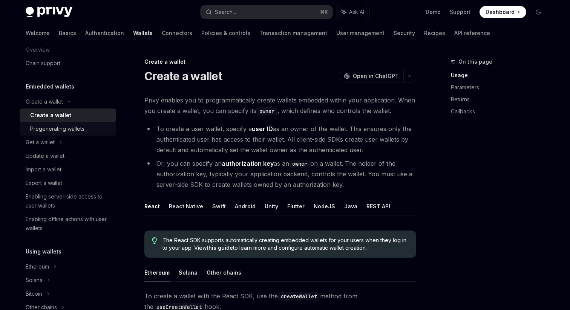
click at [86, 129] on div "Pregenerating wallets" at bounding box center [70, 128] width 81 height 9
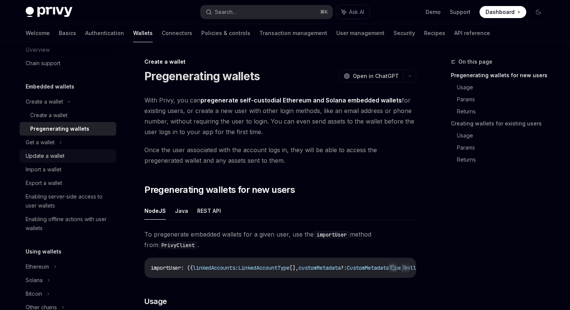
click at [79, 153] on div "Update a wallet" at bounding box center [69, 156] width 86 height 9
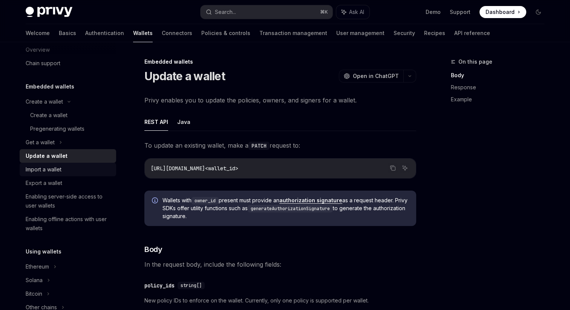
click at [79, 163] on link "Import a wallet" at bounding box center [68, 170] width 97 height 14
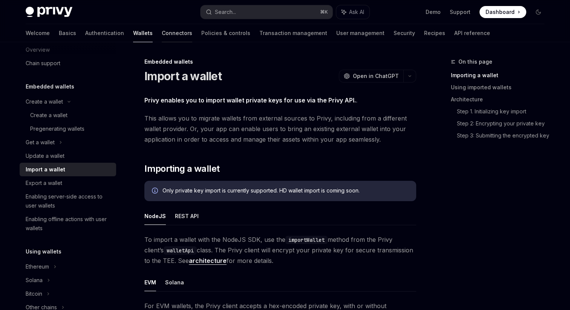
click at [162, 37] on link "Connectors" at bounding box center [177, 33] width 31 height 18
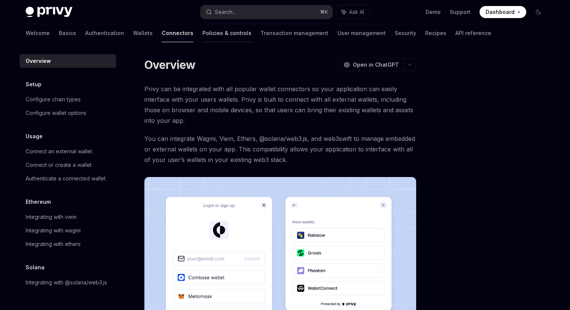
click at [203, 34] on link "Policies & controls" at bounding box center [227, 33] width 49 height 18
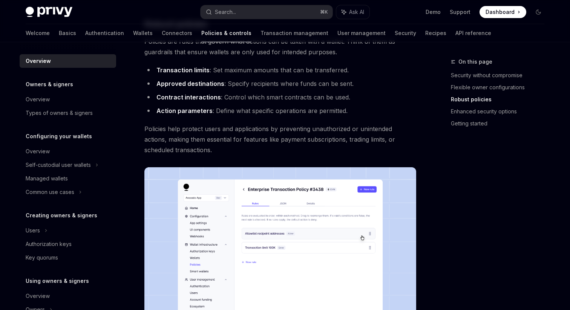
scroll to position [321, 0]
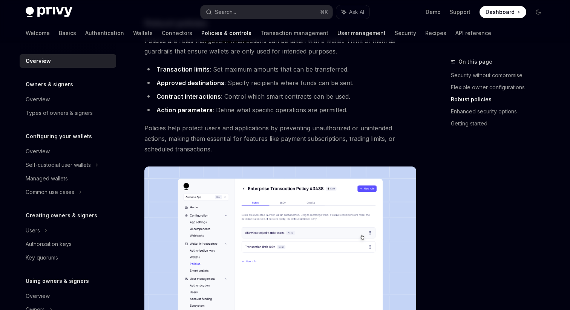
click at [338, 31] on link "User management" at bounding box center [362, 33] width 48 height 18
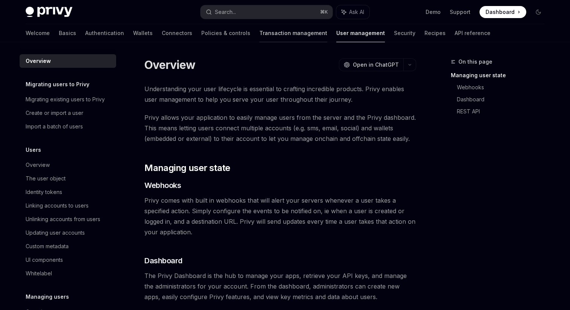
click at [260, 34] on link "Transaction management" at bounding box center [293, 33] width 68 height 18
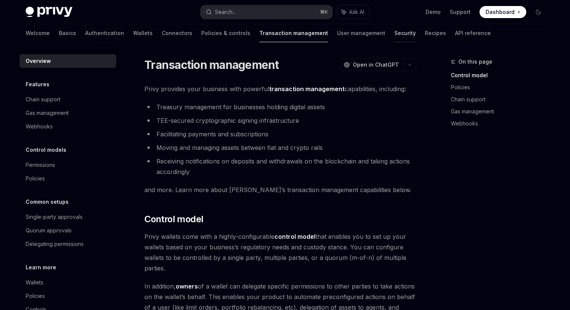
click at [394, 33] on link "Security" at bounding box center [404, 33] width 21 height 18
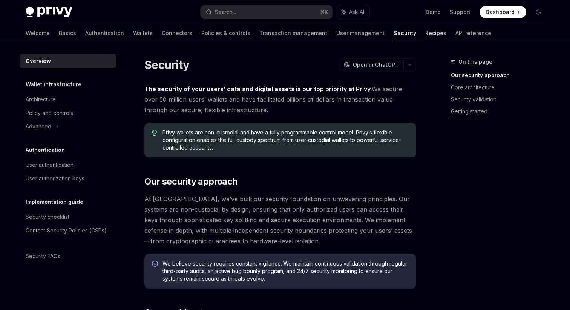
click at [425, 34] on link "Recipes" at bounding box center [435, 33] width 21 height 18
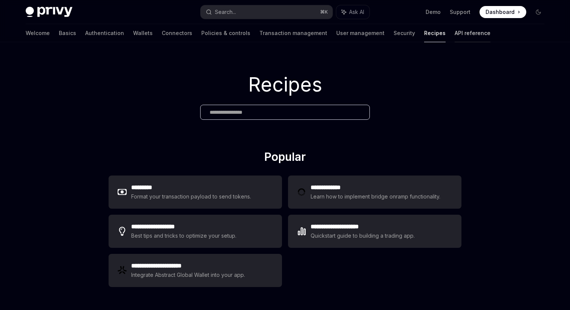
click at [455, 34] on link "API reference" at bounding box center [473, 33] width 36 height 18
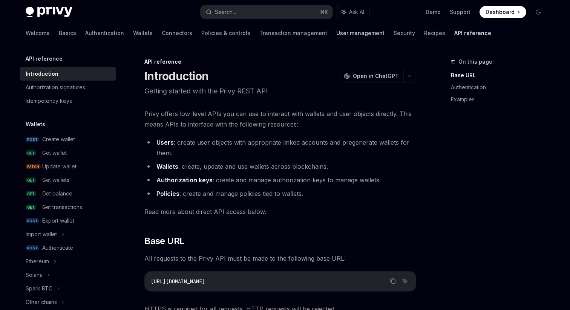
click at [336, 34] on link "User management" at bounding box center [360, 33] width 48 height 18
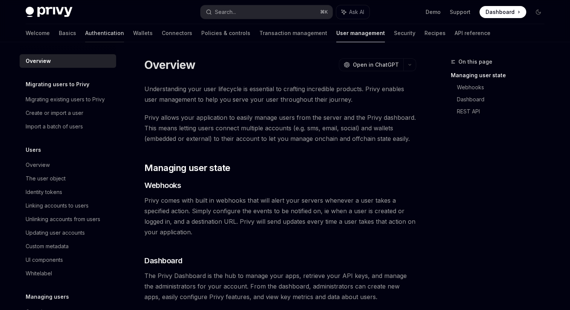
click at [85, 33] on link "Authentication" at bounding box center [104, 33] width 39 height 18
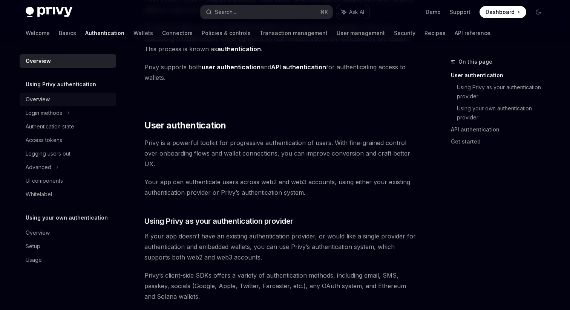
scroll to position [91, 0]
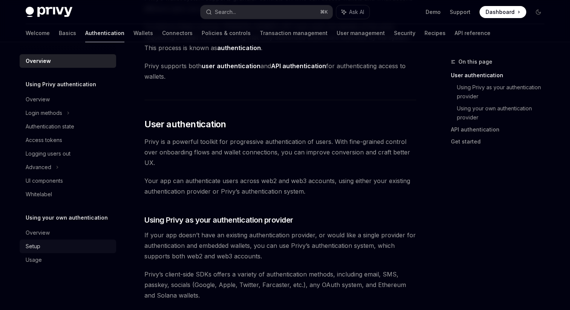
click at [29, 246] on div "Setup" at bounding box center [33, 246] width 15 height 9
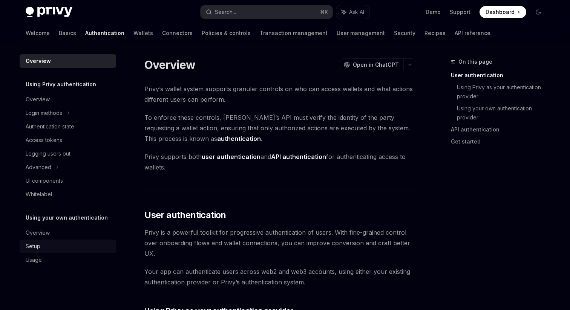
click at [29, 246] on div "Setup" at bounding box center [33, 246] width 15 height 9
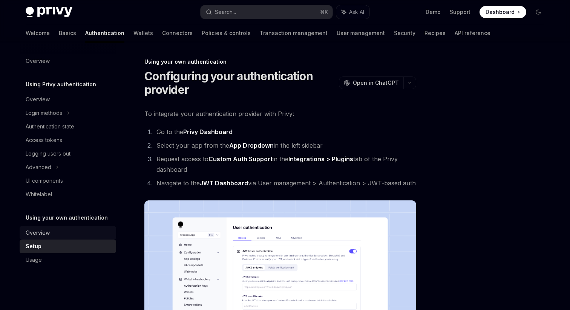
click at [32, 232] on div "Overview" at bounding box center [38, 233] width 24 height 9
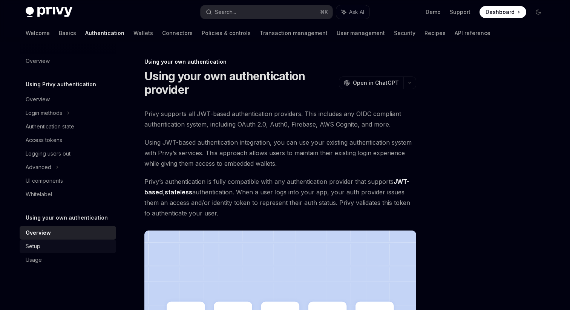
click at [32, 244] on div "Setup" at bounding box center [33, 246] width 15 height 9
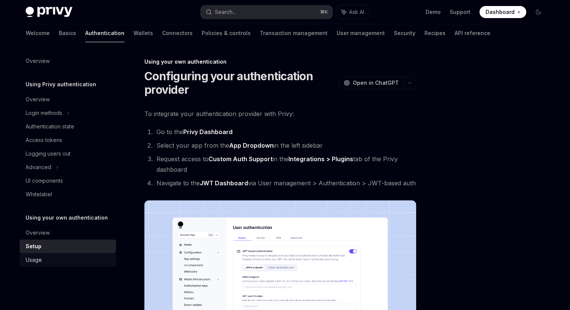
click at [29, 256] on div "Usage" at bounding box center [34, 260] width 16 height 9
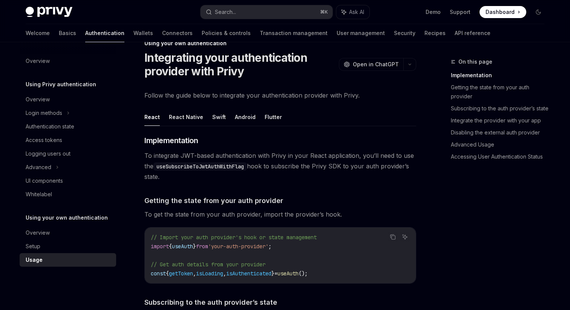
scroll to position [25, 0]
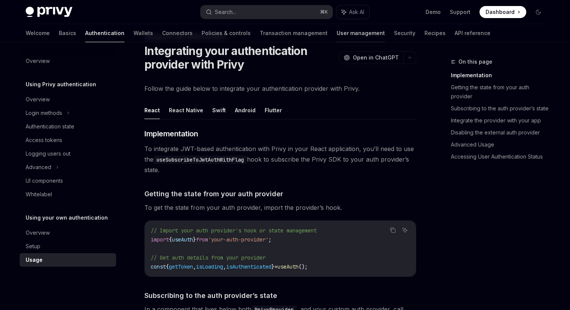
click at [337, 39] on link "User management" at bounding box center [361, 33] width 48 height 18
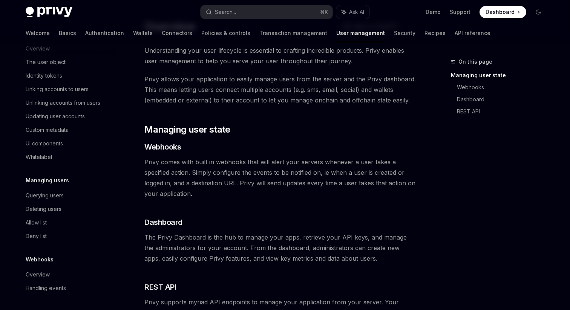
scroll to position [40, 0]
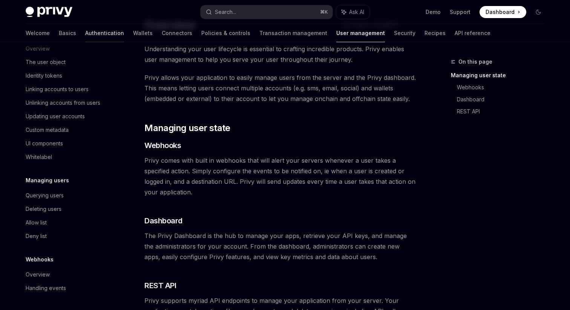
click at [85, 35] on link "Authentication" at bounding box center [104, 33] width 39 height 18
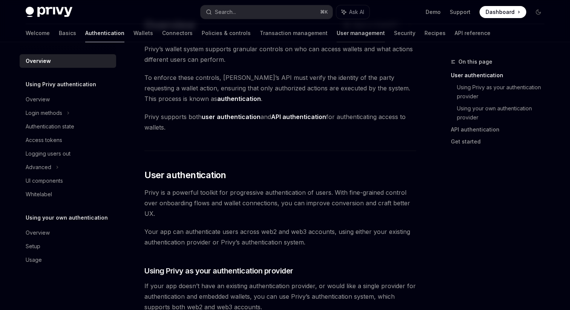
click at [337, 31] on link "User management" at bounding box center [361, 33] width 48 height 18
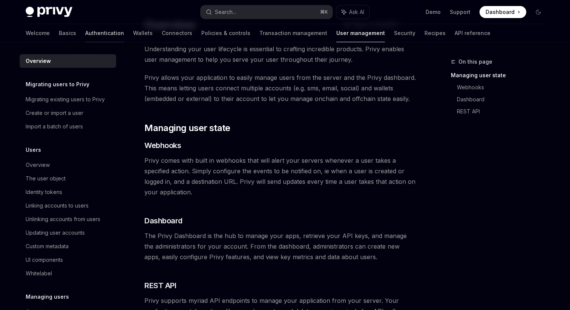
click at [85, 32] on link "Authentication" at bounding box center [104, 33] width 39 height 18
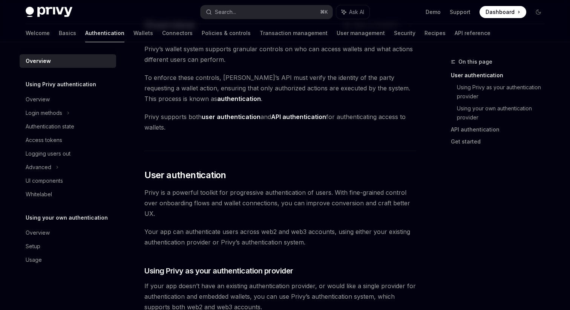
click at [85, 31] on link "Authentication" at bounding box center [104, 33] width 39 height 18
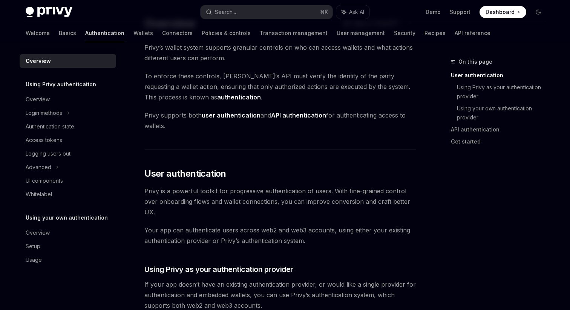
scroll to position [44, 0]
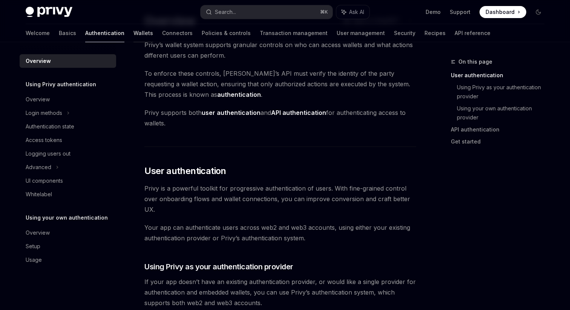
click at [133, 35] on link "Wallets" at bounding box center [143, 33] width 20 height 18
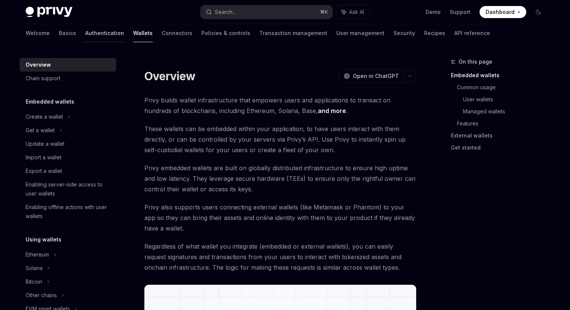
click at [85, 37] on link "Authentication" at bounding box center [104, 33] width 39 height 18
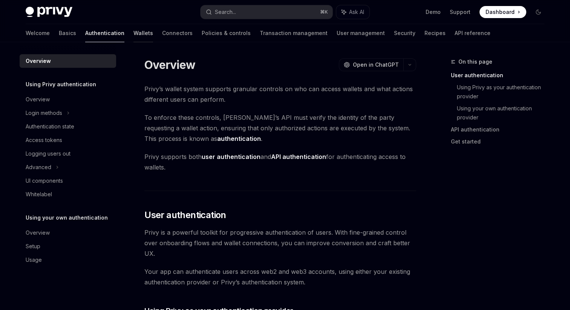
click at [133, 39] on link "Wallets" at bounding box center [143, 33] width 20 height 18
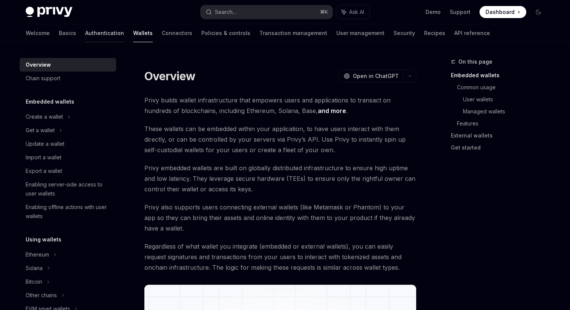
click at [85, 30] on link "Authentication" at bounding box center [104, 33] width 39 height 18
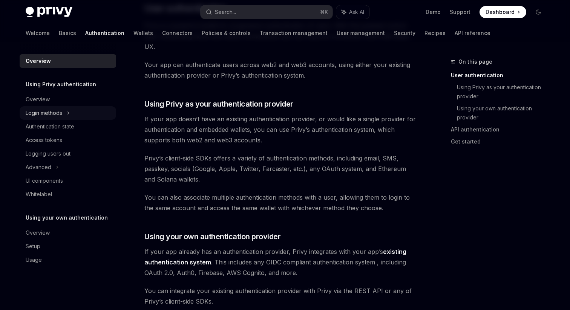
scroll to position [204, 0]
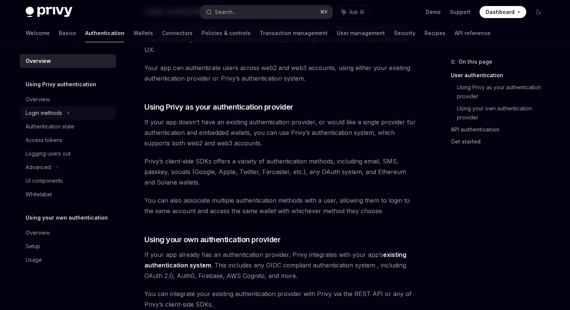
click at [44, 118] on div "Login methods" at bounding box center [68, 113] width 97 height 14
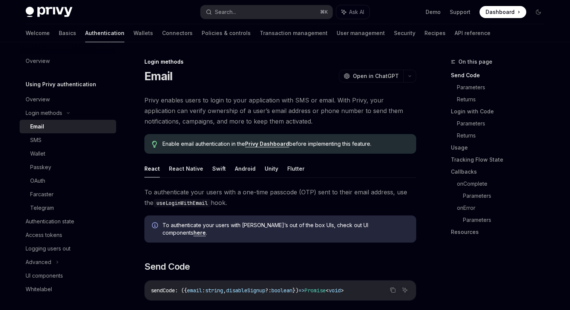
click at [71, 49] on div at bounding box center [68, 48] width 97 height 12
click at [71, 52] on div at bounding box center [68, 48] width 97 height 12
click at [72, 55] on link "Overview" at bounding box center [68, 61] width 97 height 14
type textarea "*"
